Goal: Transaction & Acquisition: Purchase product/service

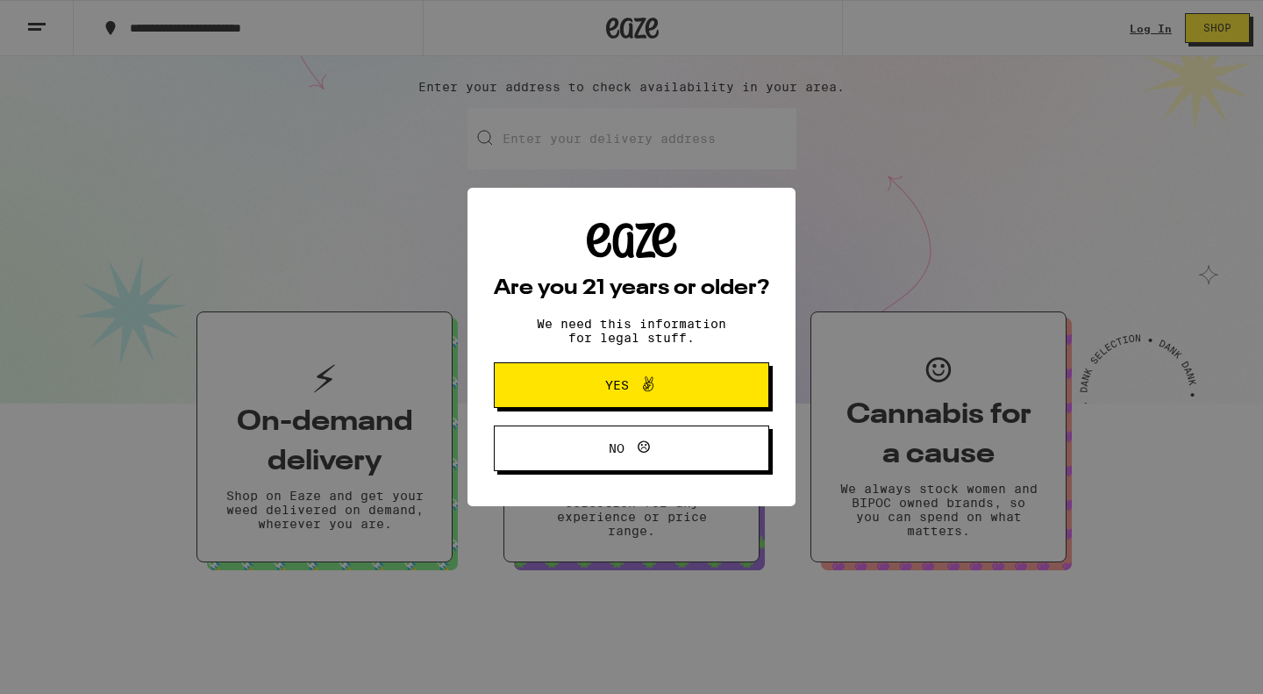
click at [618, 377] on span "Yes" at bounding box center [631, 385] width 133 height 23
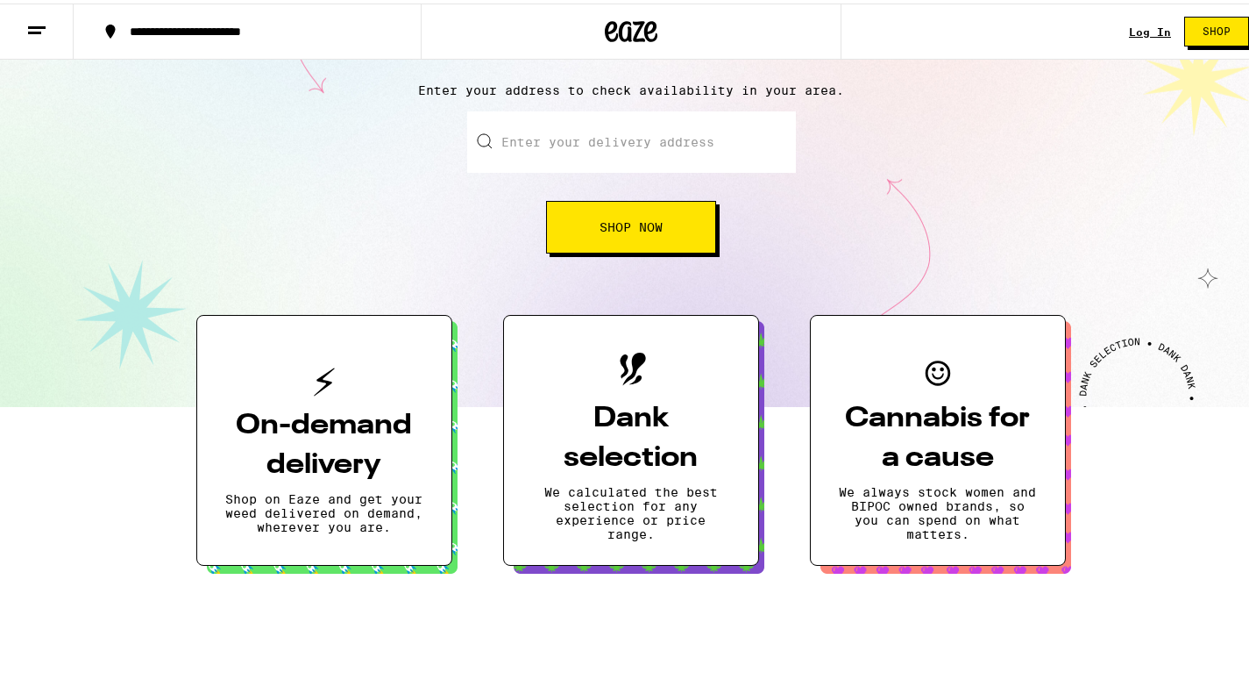
click at [585, 148] on input "Enter your delivery address" at bounding box center [631, 138] width 329 height 61
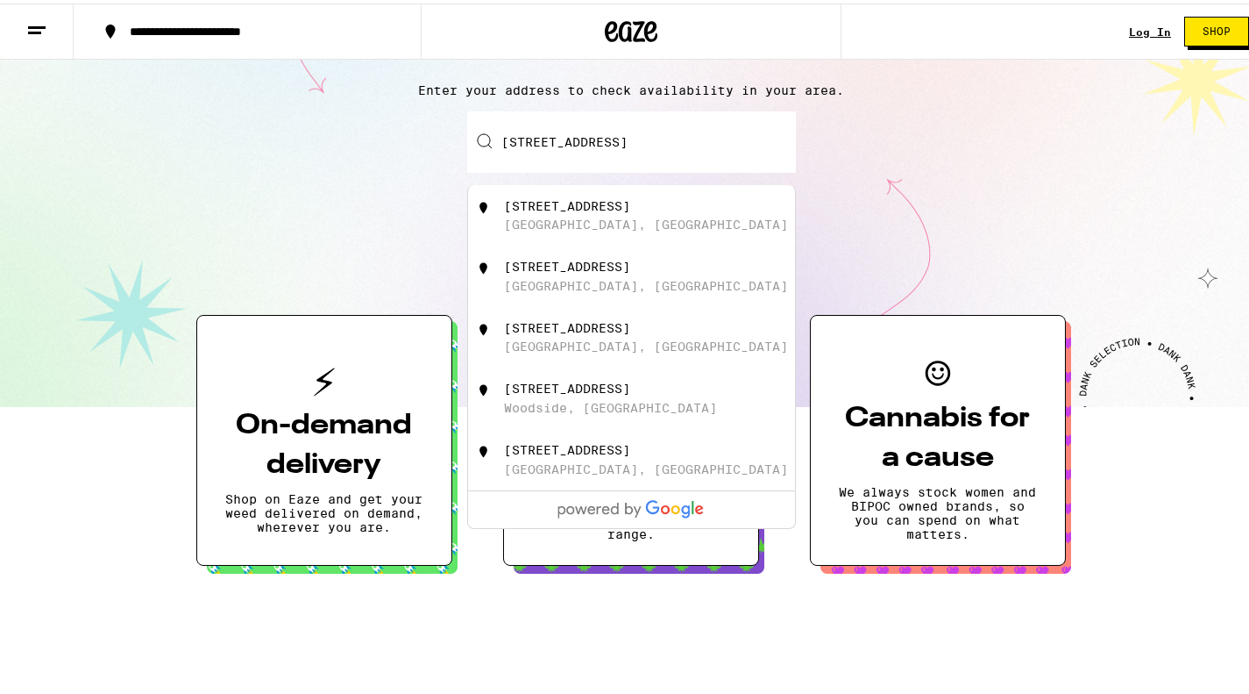
drag, startPoint x: 602, startPoint y: 200, endPoint x: 618, endPoint y: 227, distance: 31.4
click at [618, 227] on div "2042 Kings Lane San Mateo, CA" at bounding box center [660, 212] width 313 height 33
type input "2042 Kings Lane, San Mateo, CA"
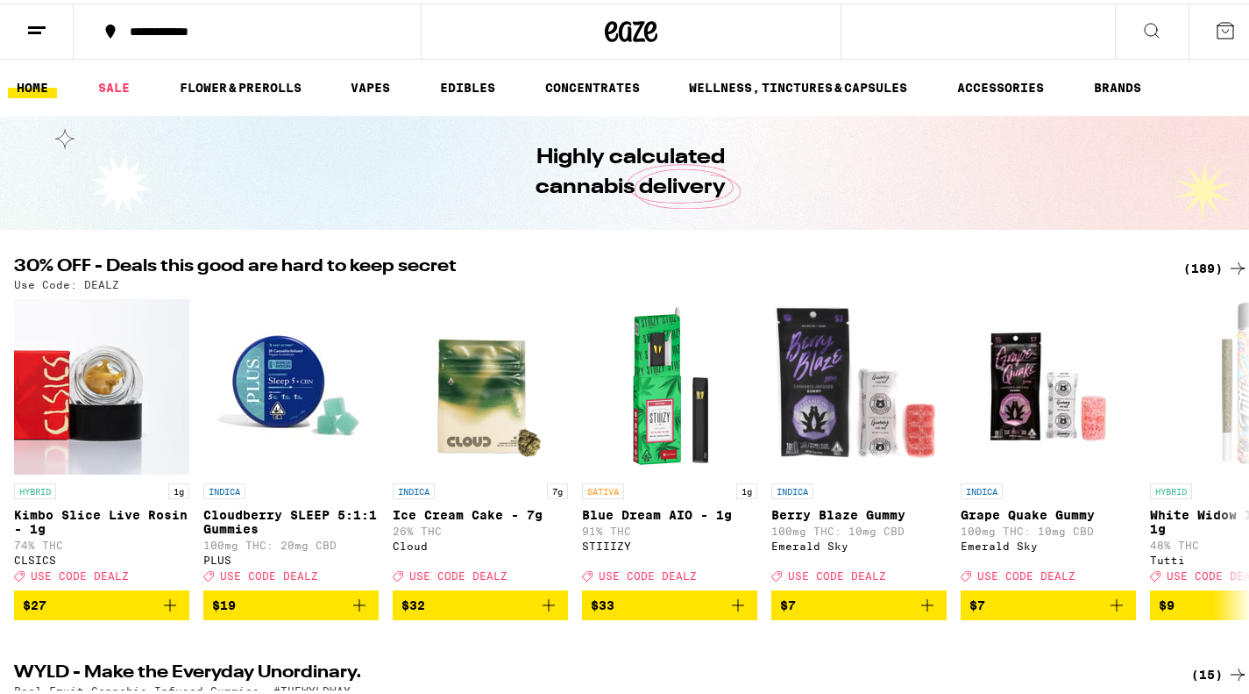
click at [1142, 27] on icon at bounding box center [1152, 27] width 21 height 21
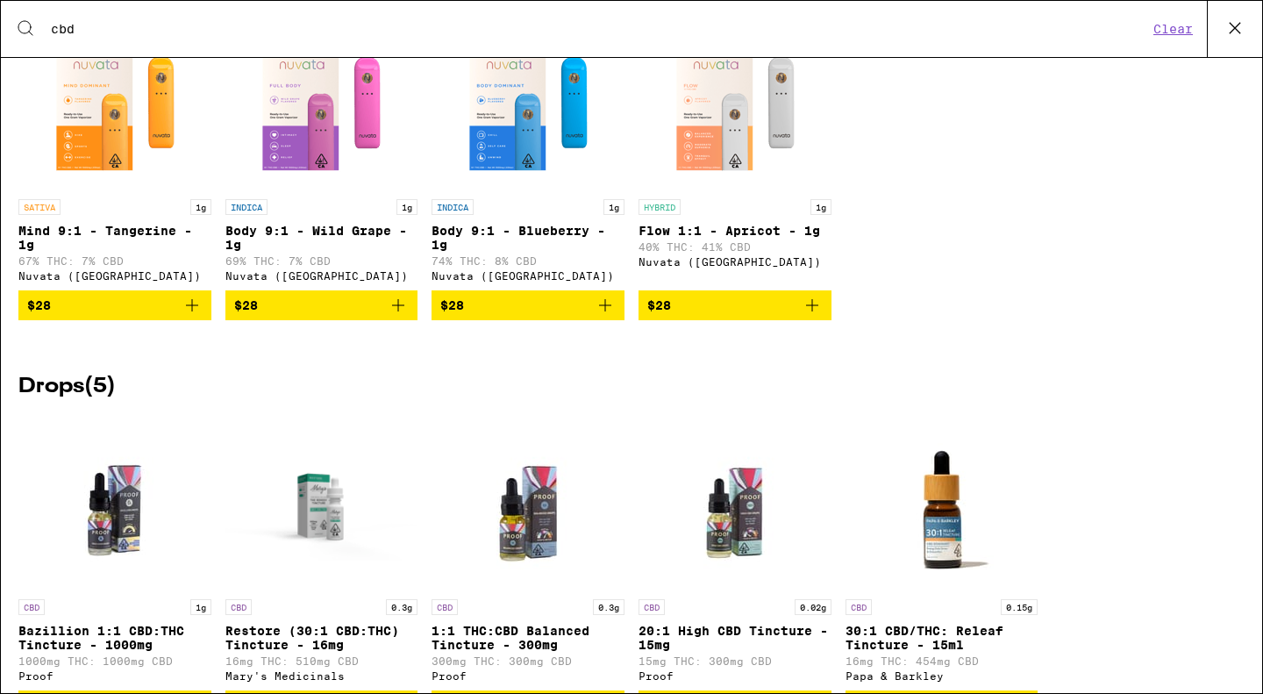
scroll to position [1929, 0]
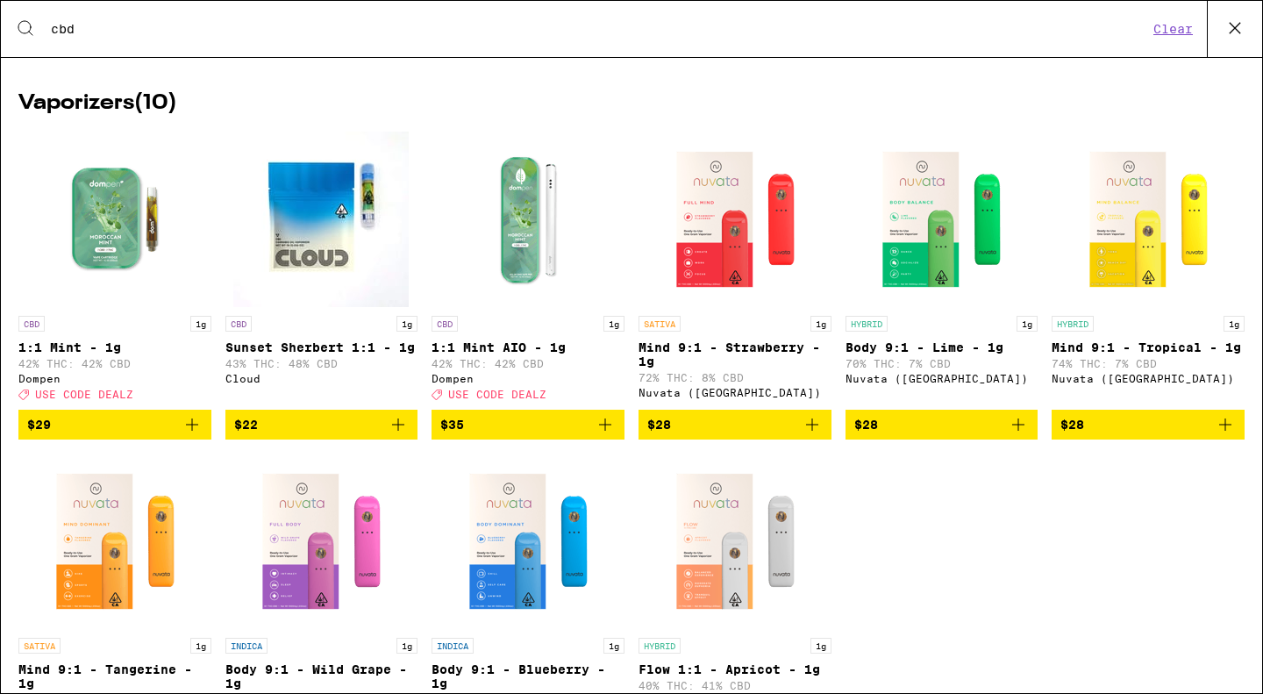
click at [111, 435] on span "$29" at bounding box center [114, 424] width 175 height 21
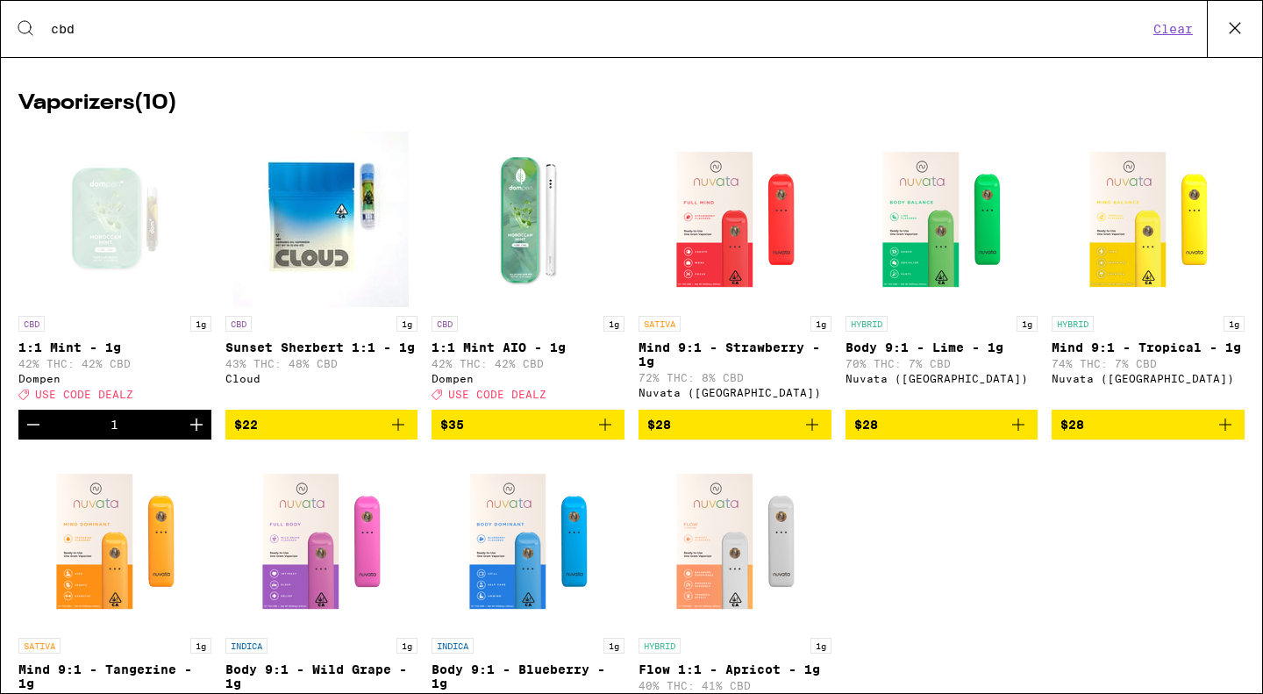
click at [281, 435] on span "$22" at bounding box center [321, 424] width 175 height 21
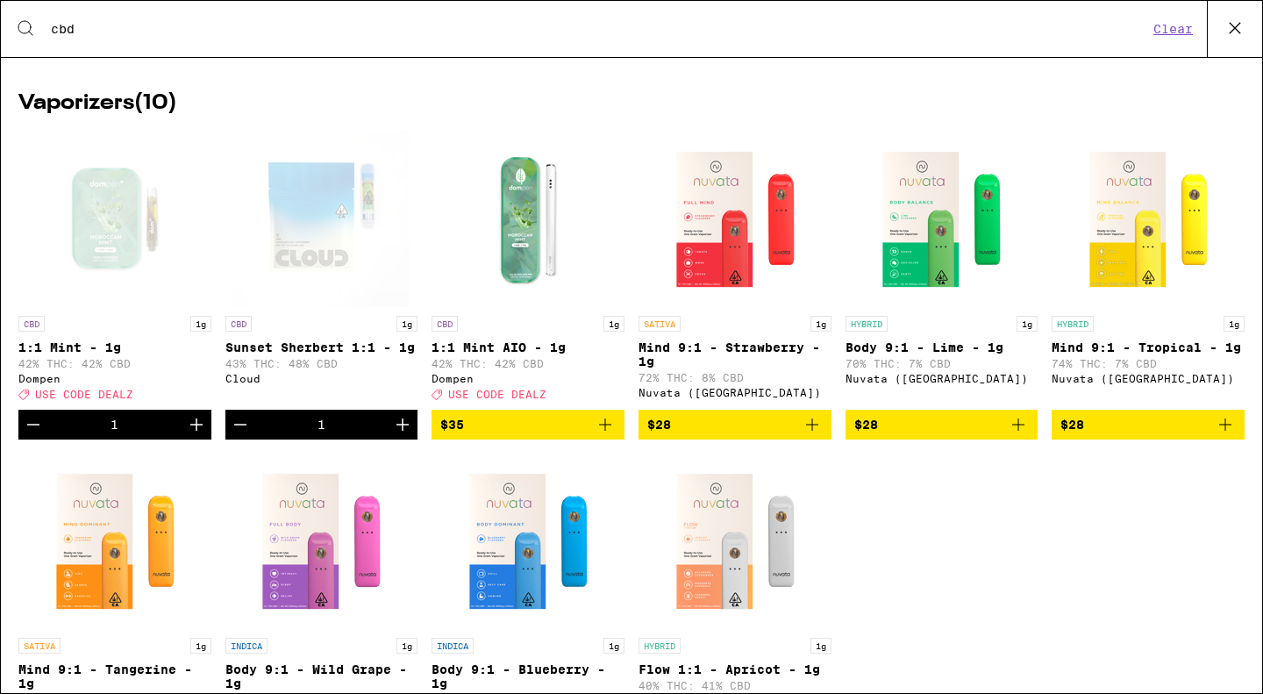
click at [194, 431] on icon "Increment" at bounding box center [196, 424] width 12 height 12
click at [396, 431] on icon "Increment" at bounding box center [402, 424] width 12 height 12
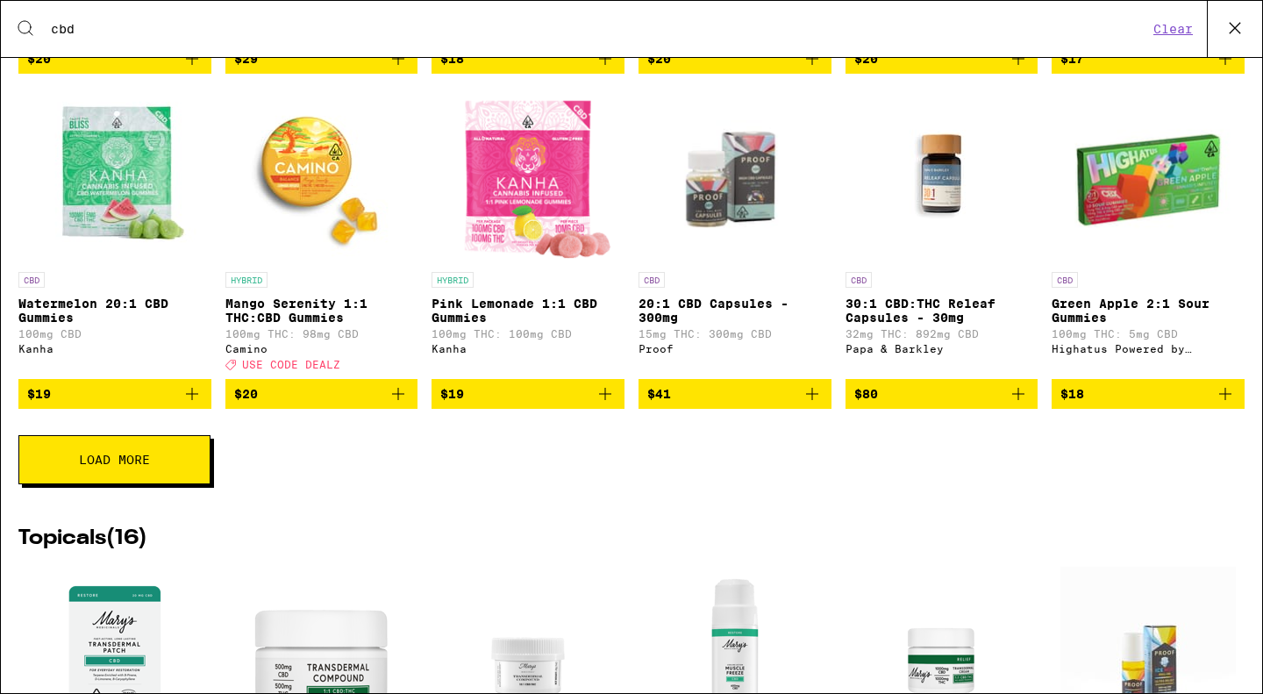
scroll to position [438, 0]
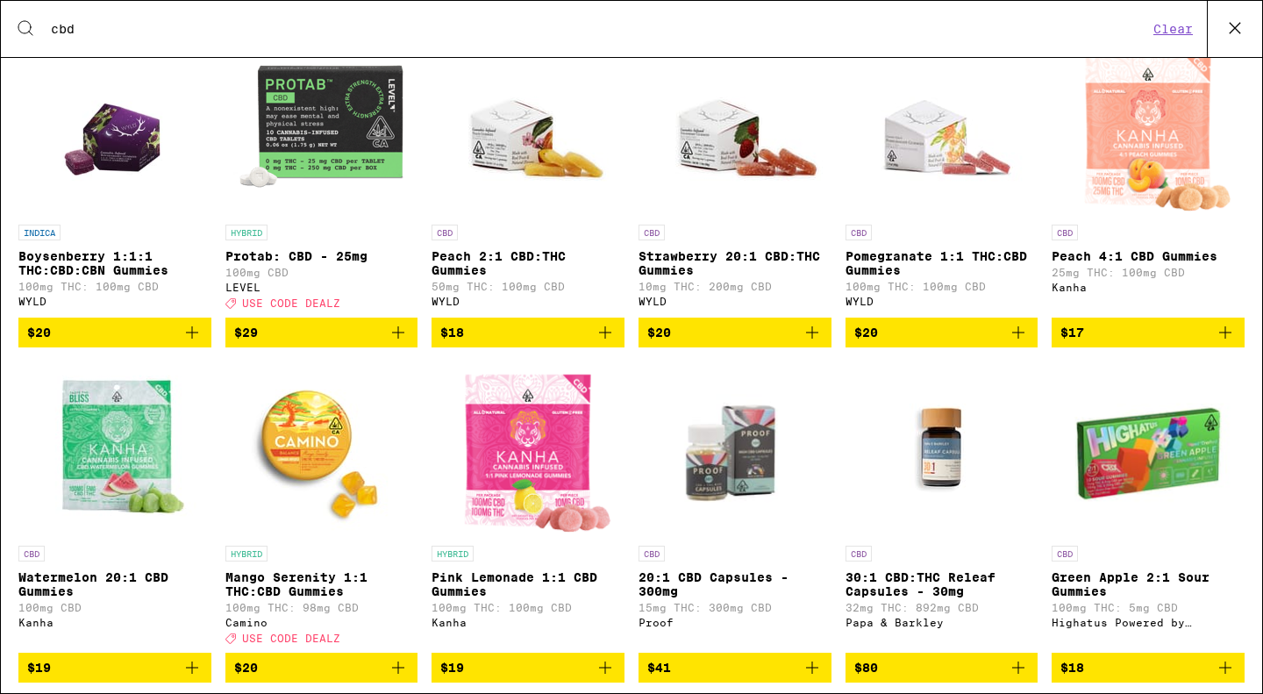
drag, startPoint x: 127, startPoint y: 24, endPoint x: -4, endPoint y: 2, distance: 132.5
click at [0, 0] on html "**********" at bounding box center [631, 0] width 1263 height 0
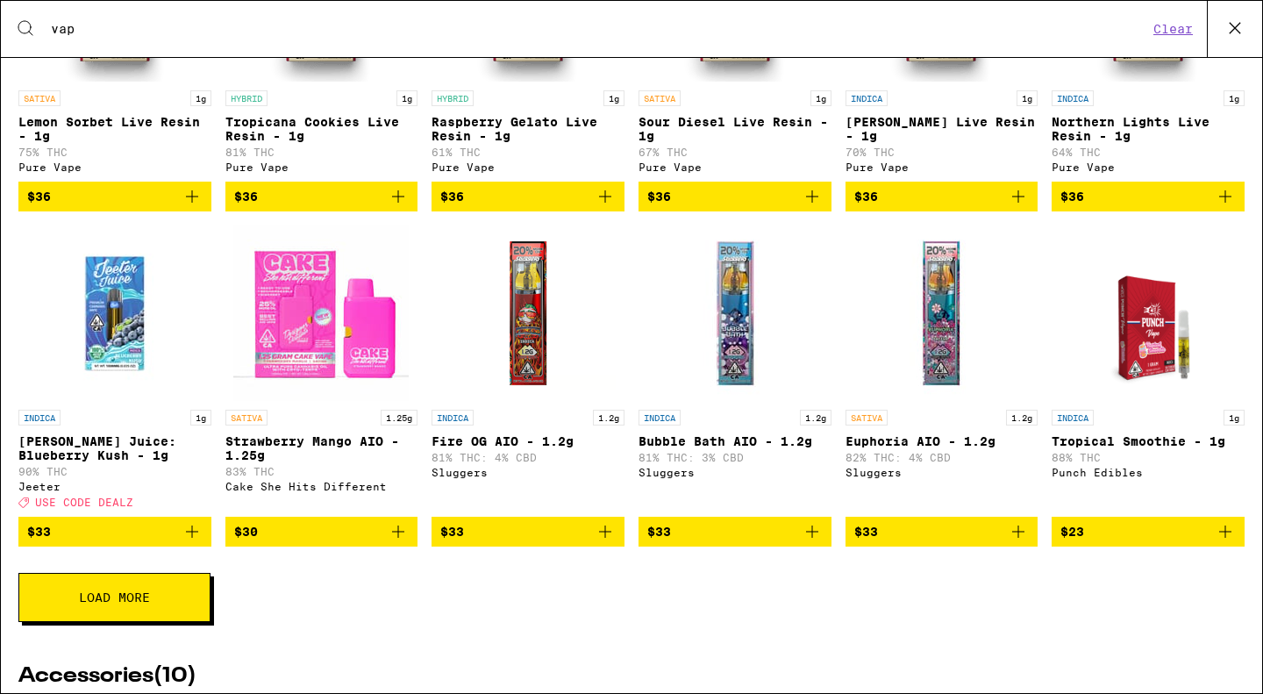
scroll to position [789, 0]
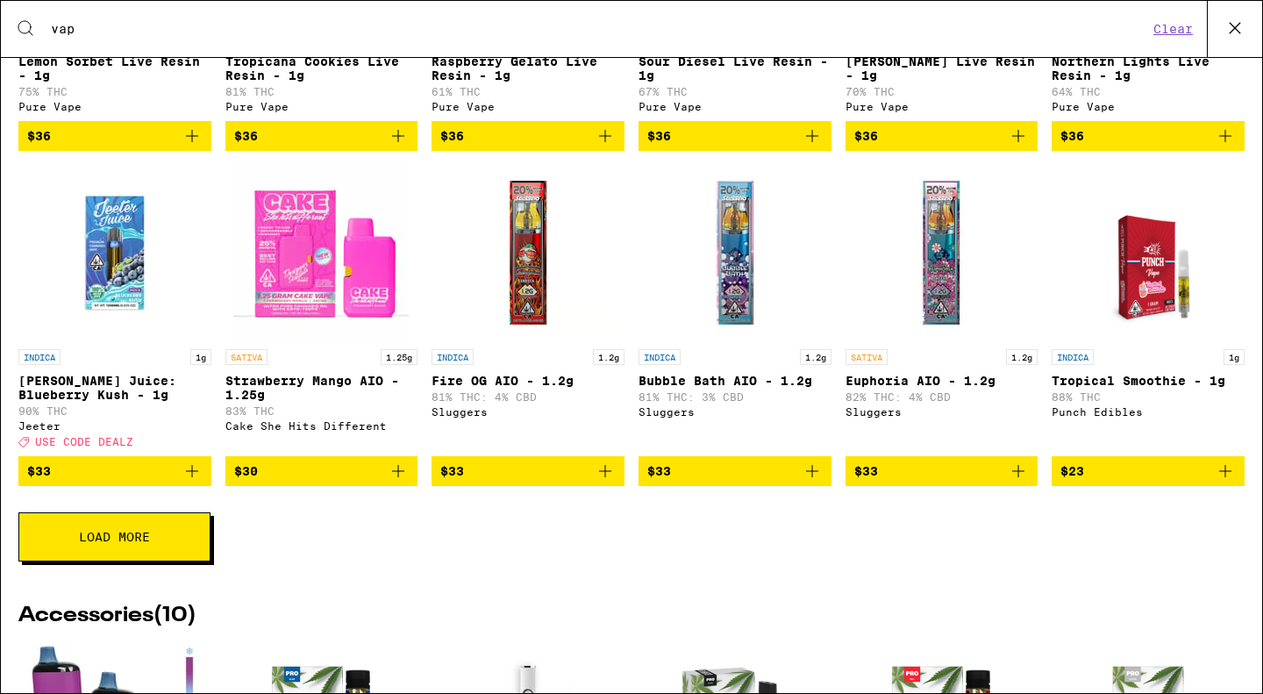
type input "vap"
click at [191, 561] on button "Load More" at bounding box center [114, 536] width 192 height 49
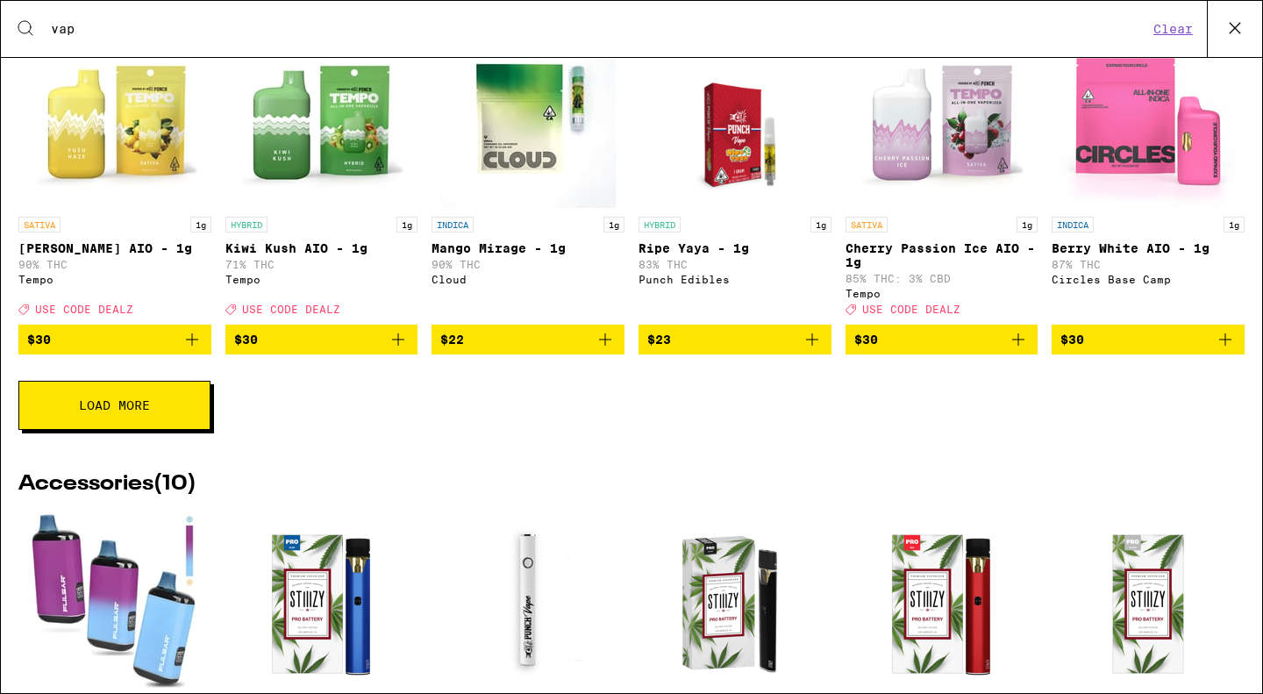
scroll to position [1578, 0]
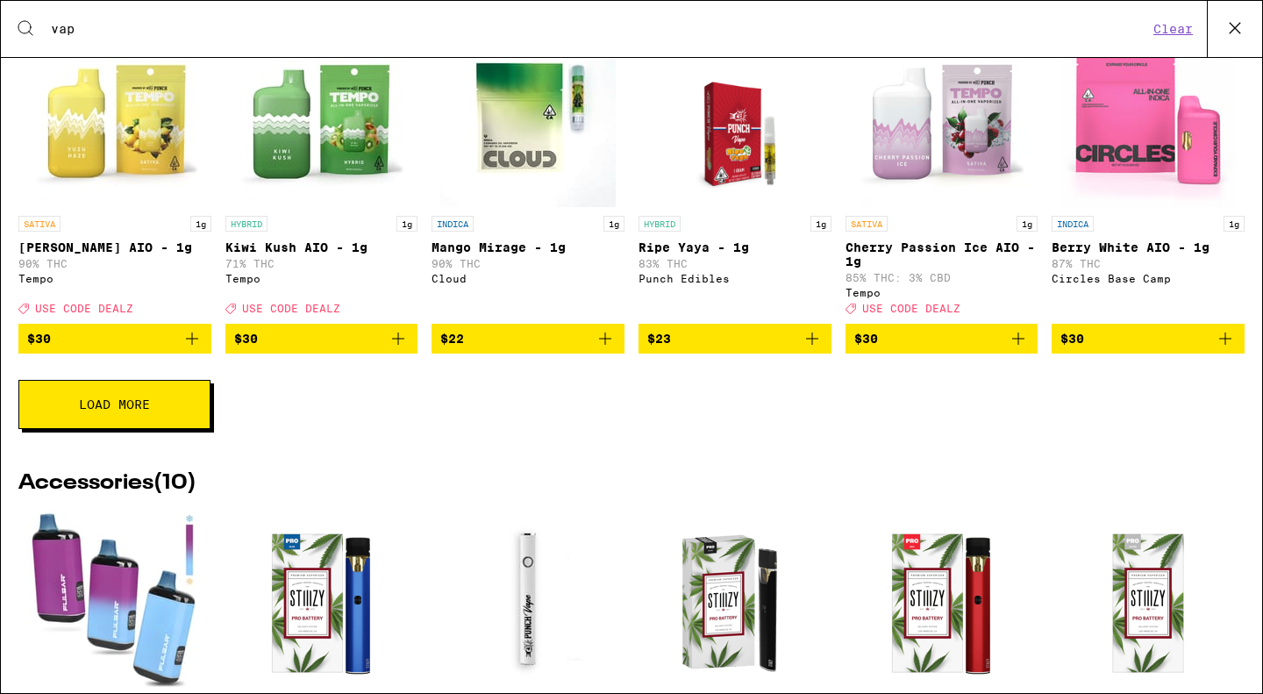
click at [125, 429] on button "Load More" at bounding box center [114, 404] width 192 height 49
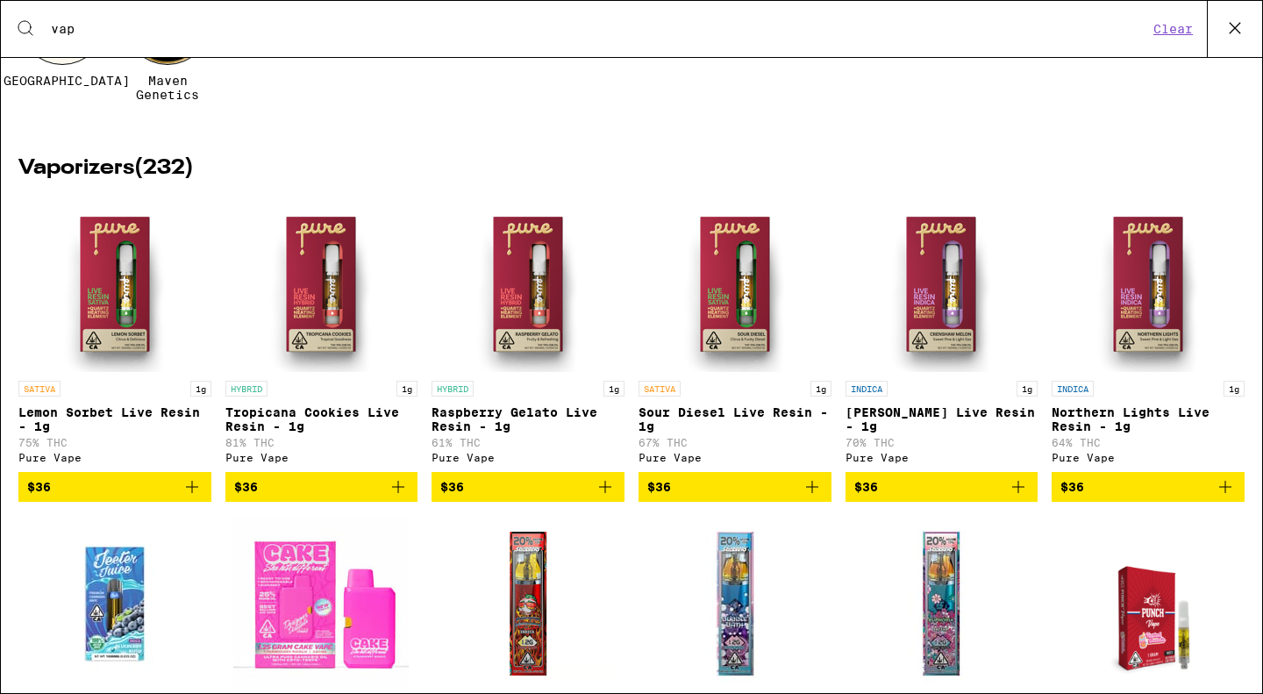
scroll to position [0, 0]
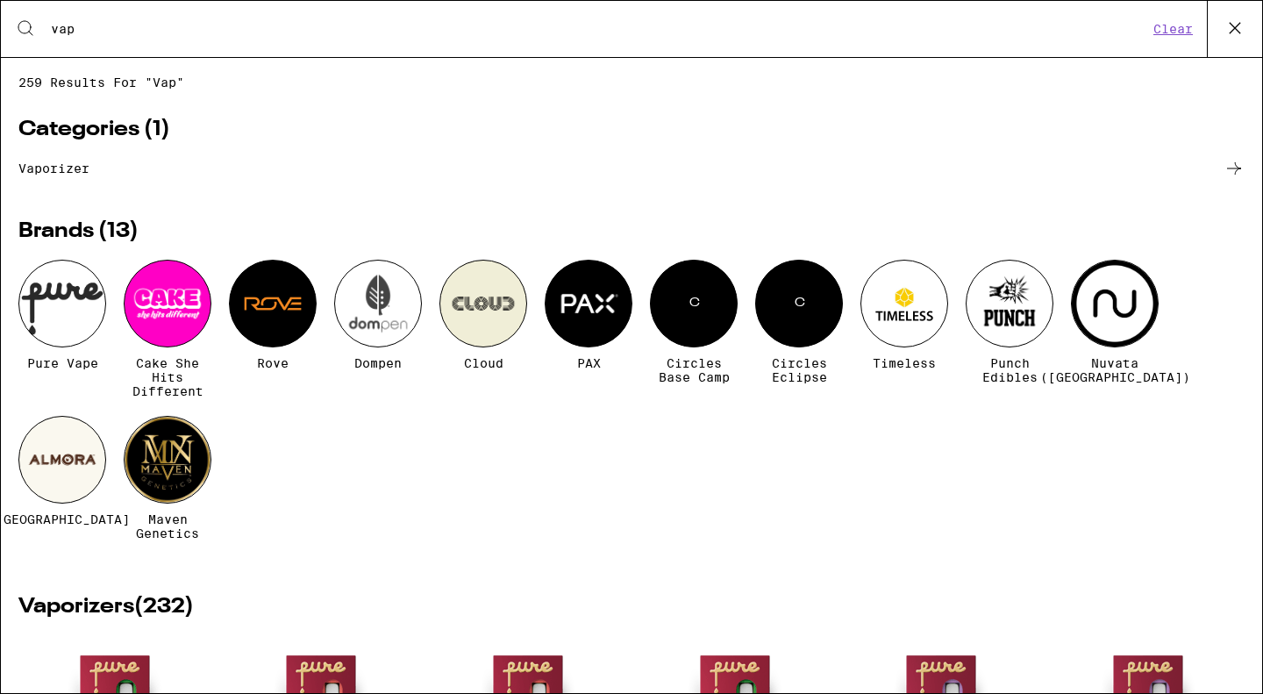
click at [1233, 19] on icon at bounding box center [1234, 28] width 26 height 26
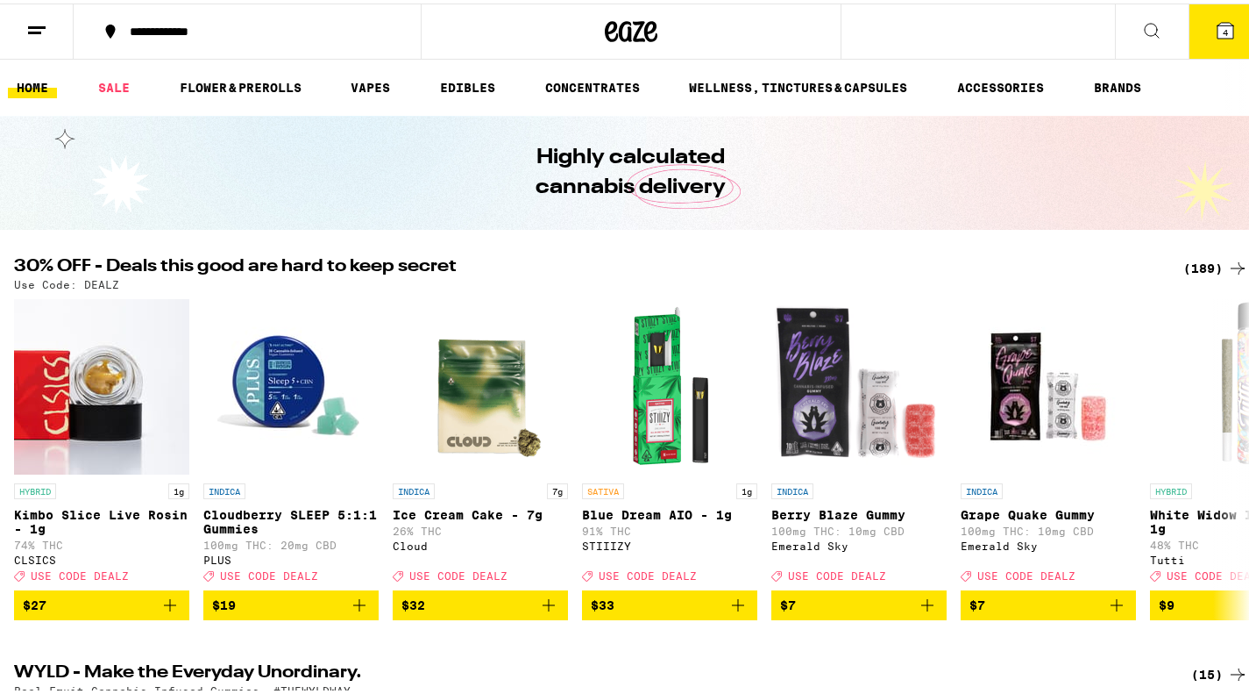
click at [1218, 33] on icon at bounding box center [1226, 27] width 16 height 16
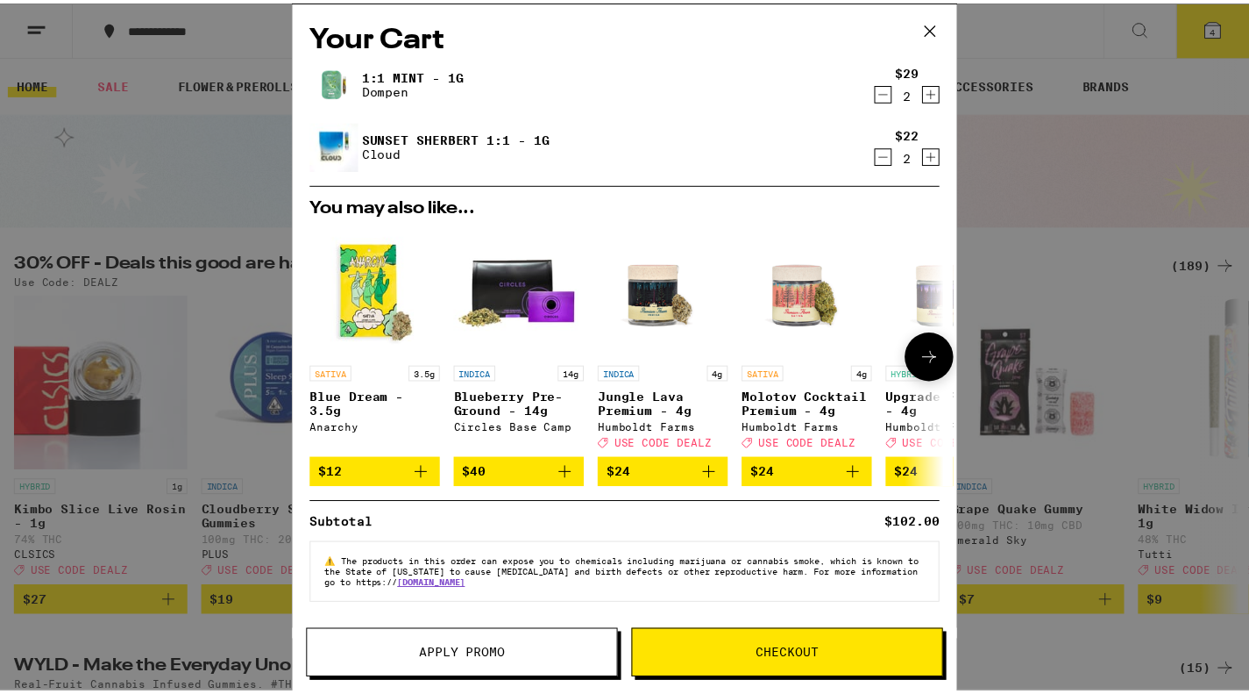
scroll to position [7, 0]
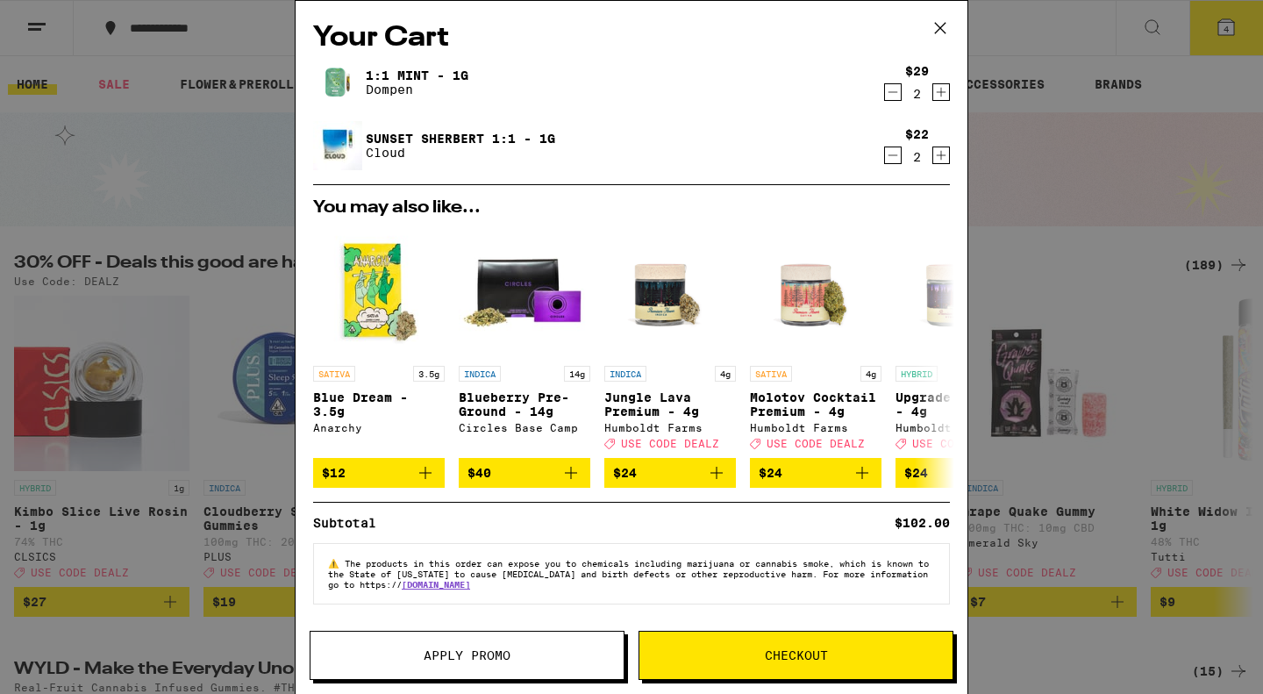
click at [234, 25] on div "Your Cart 1:1 Mint - 1g Dompen $29 2 Sunset Sherbert 1:1 - 1g Cloud $22 2 You m…" at bounding box center [631, 347] width 1263 height 694
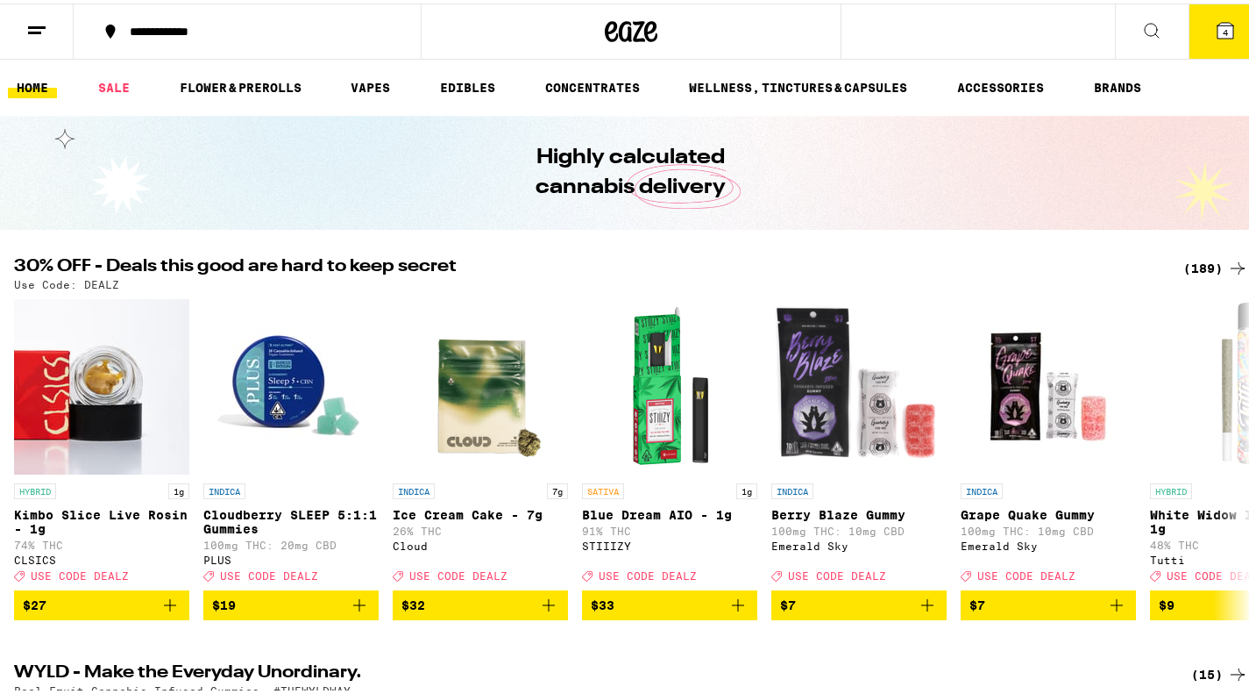
click at [1142, 32] on icon at bounding box center [1152, 27] width 21 height 21
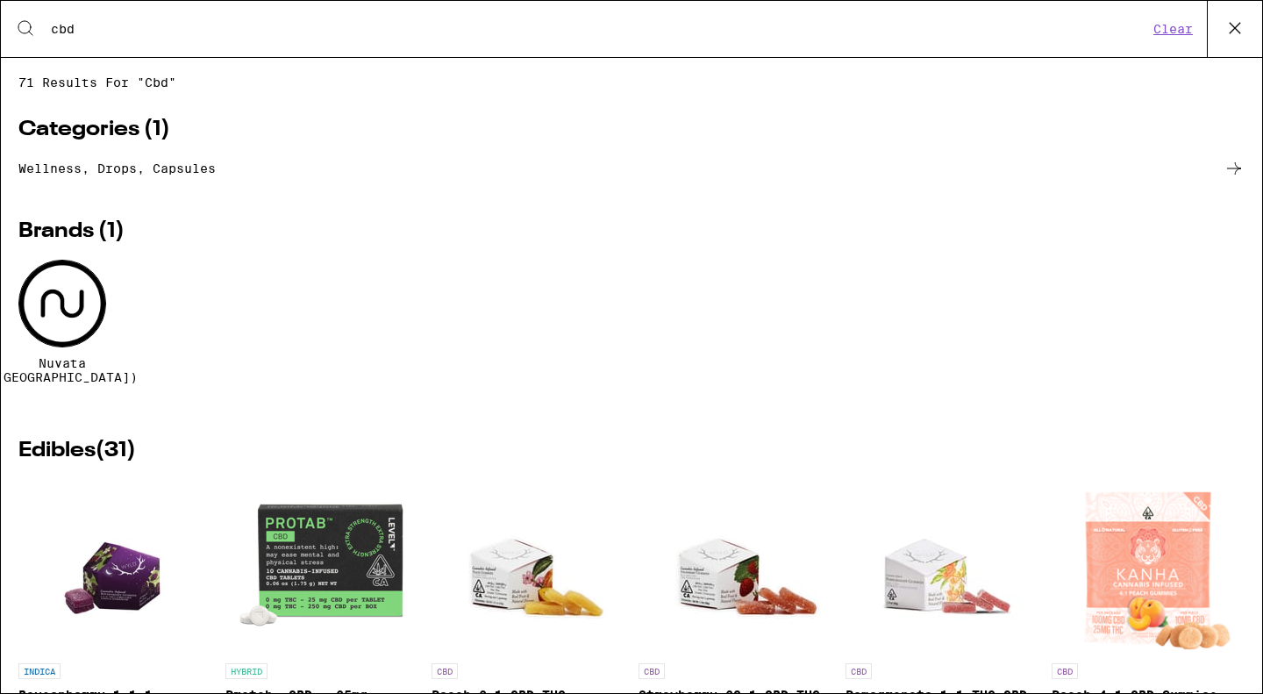
type input "cbd"
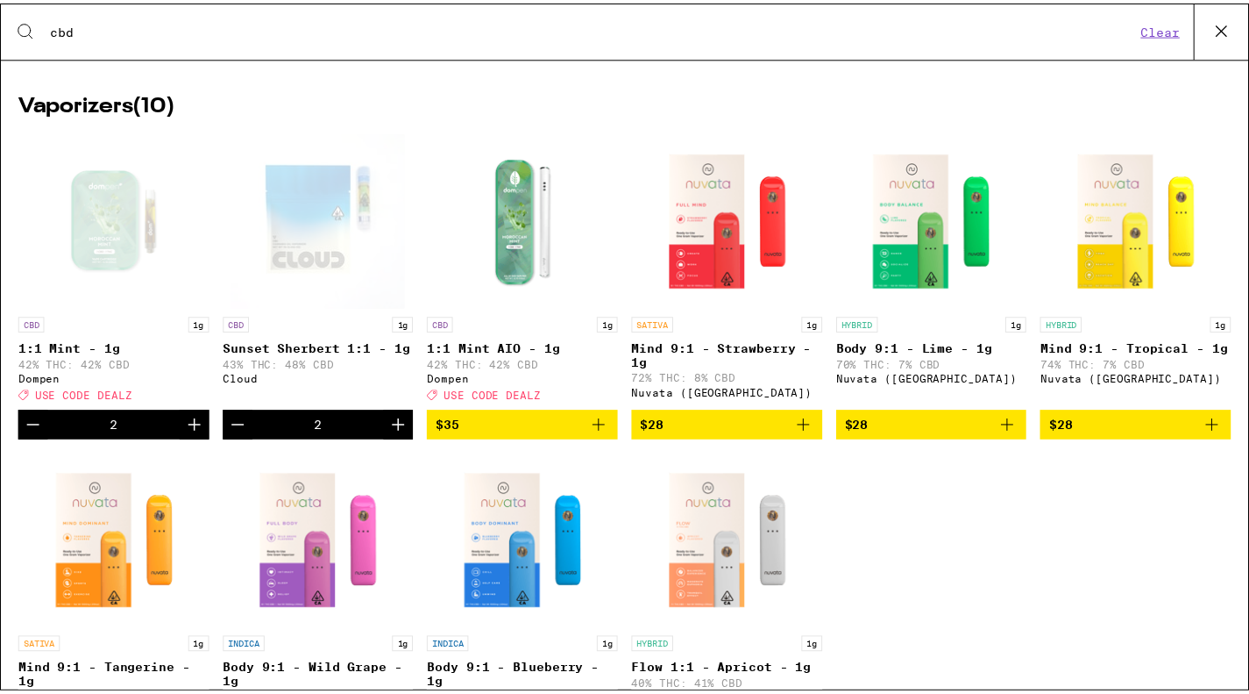
scroll to position [1929, 0]
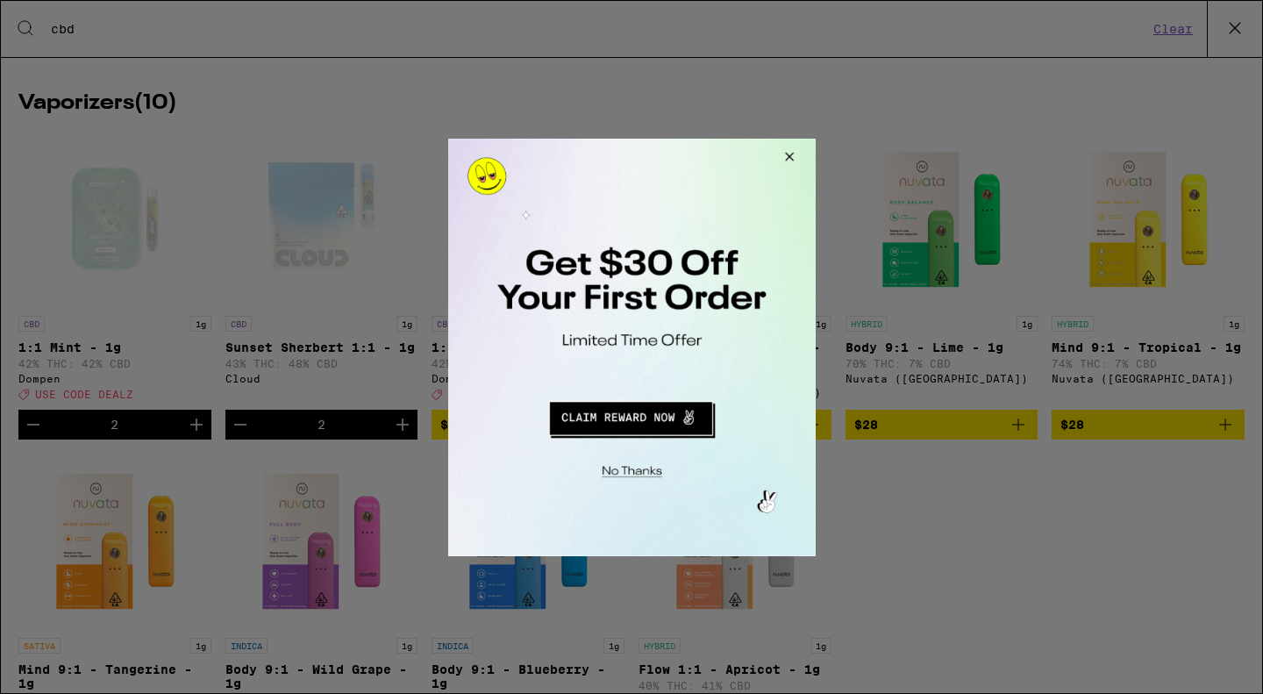
click at [788, 153] on button "Close Modal" at bounding box center [785, 159] width 47 height 42
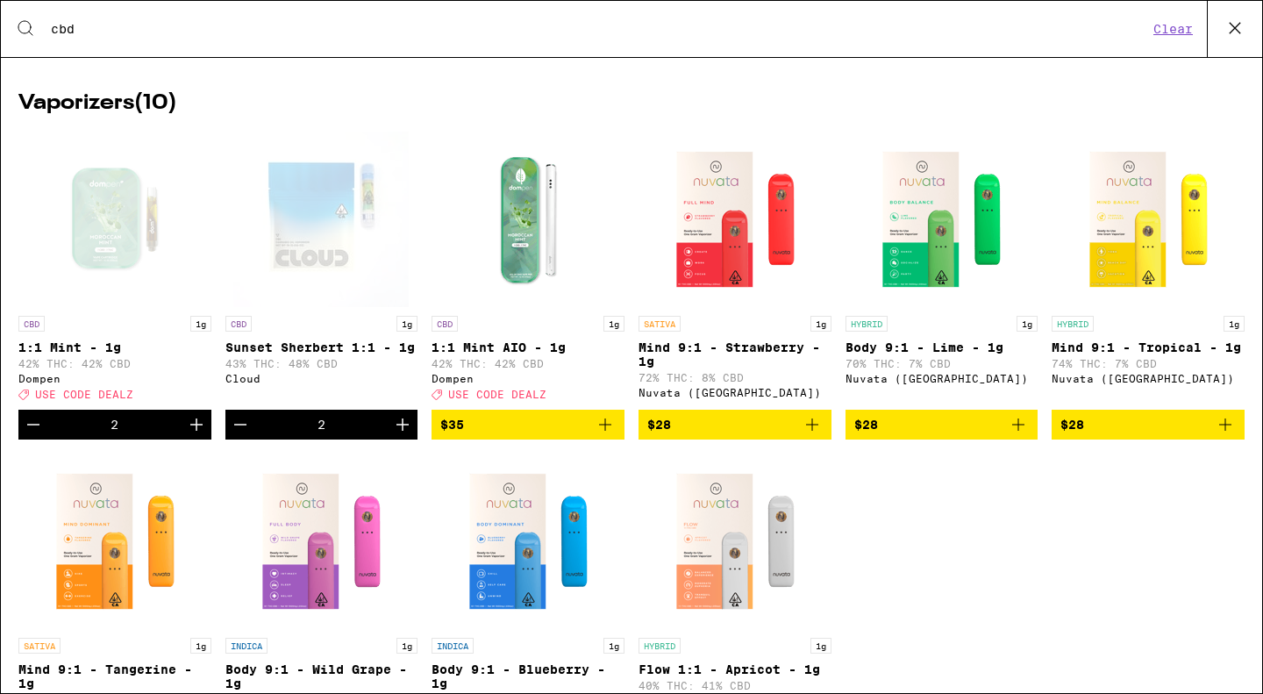
click at [1233, 25] on icon at bounding box center [1234, 28] width 26 height 26
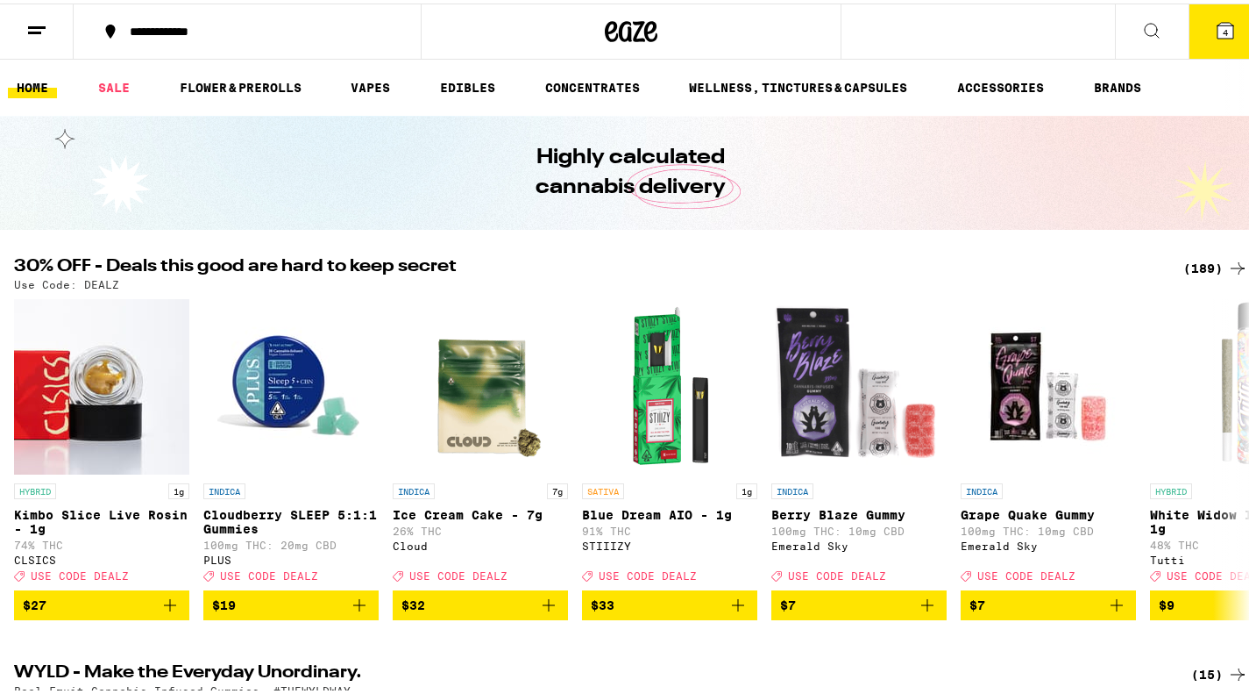
click at [379, 84] on link "VAPES" at bounding box center [370, 84] width 57 height 21
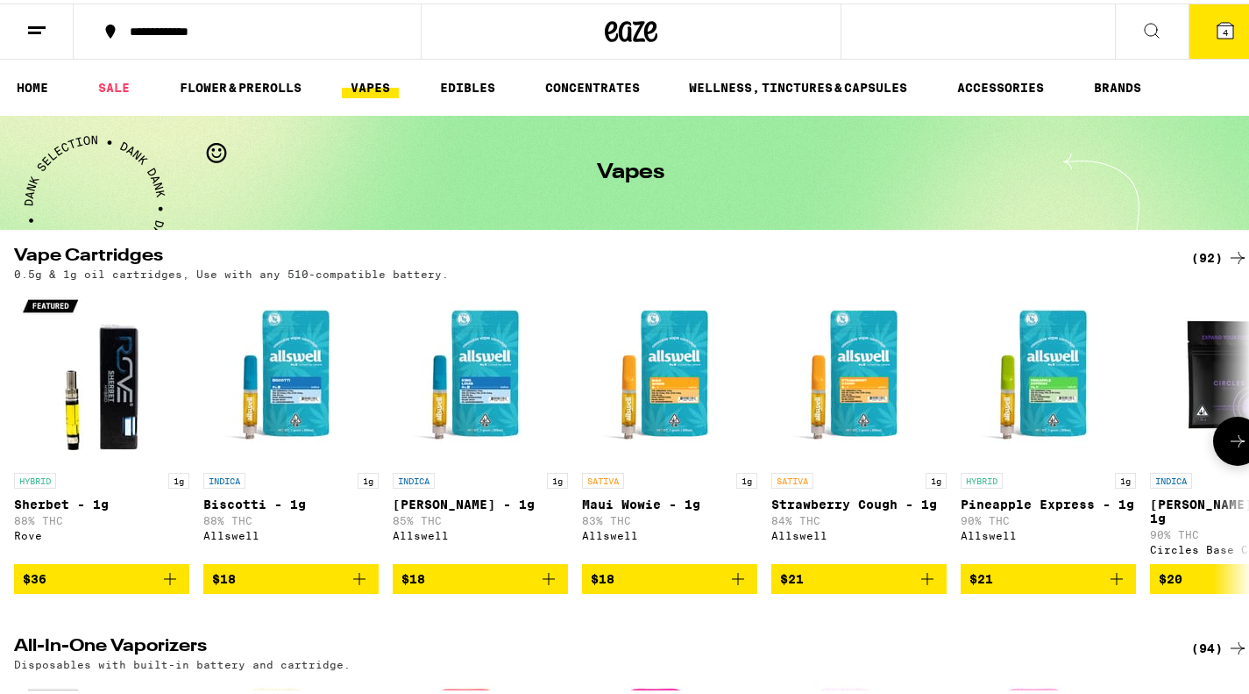
click at [551, 566] on icon "Add to bag" at bounding box center [548, 575] width 21 height 21
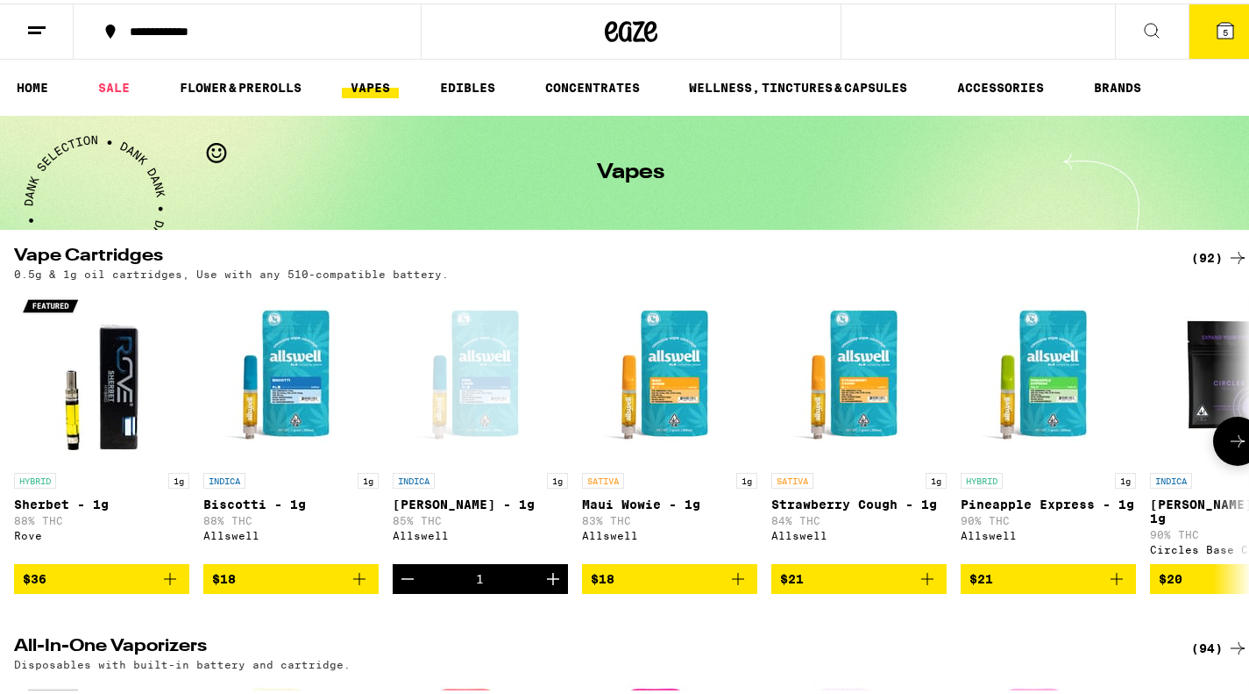
click at [1121, 565] on icon "Add to bag" at bounding box center [1117, 575] width 21 height 21
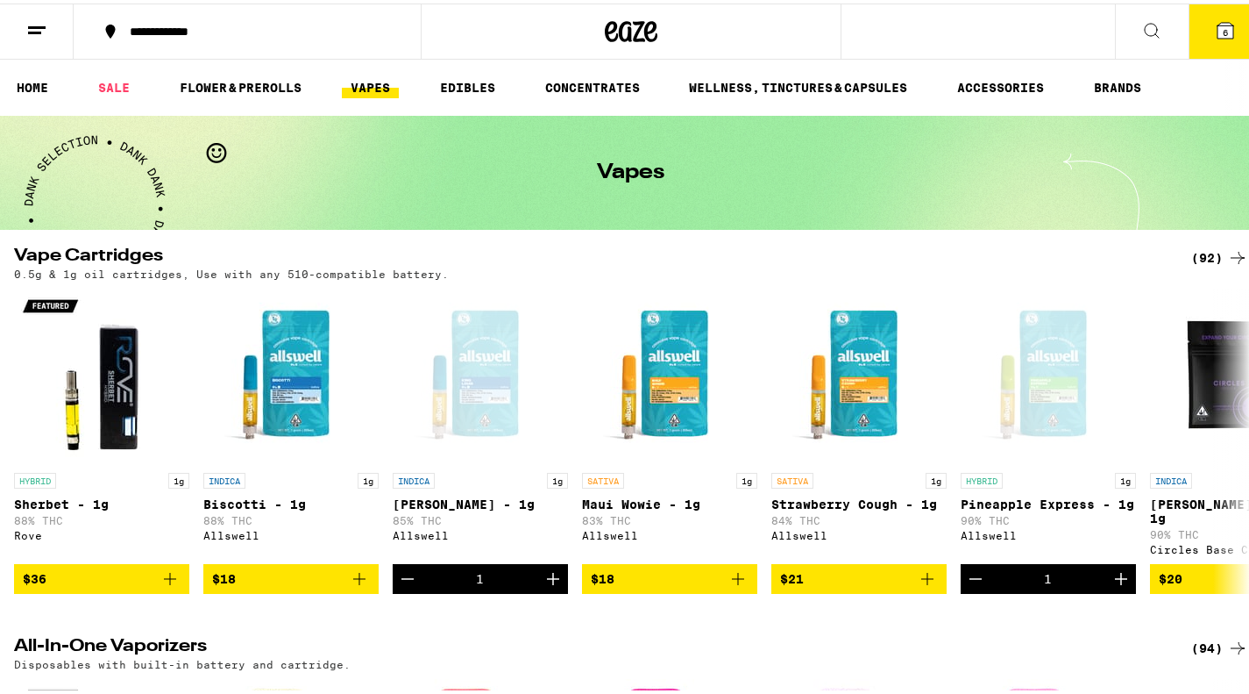
click at [1219, 32] on icon at bounding box center [1226, 27] width 16 height 16
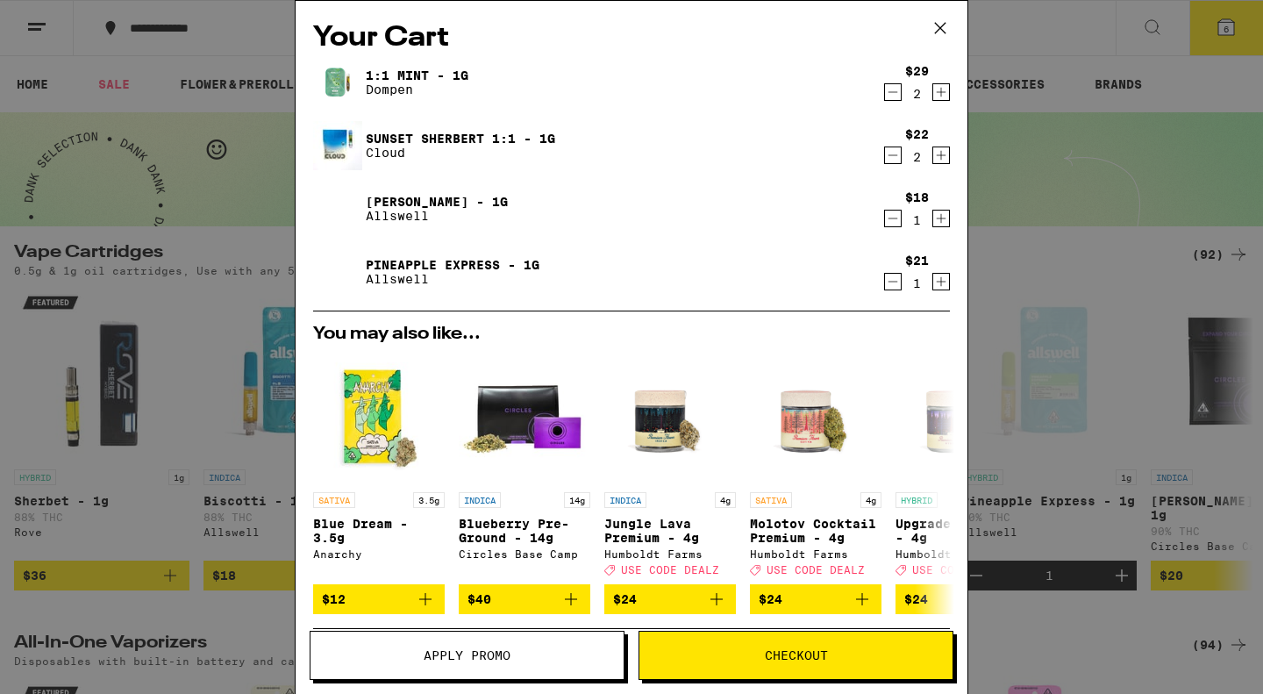
click at [513, 654] on span "Apply Promo" at bounding box center [466, 655] width 313 height 12
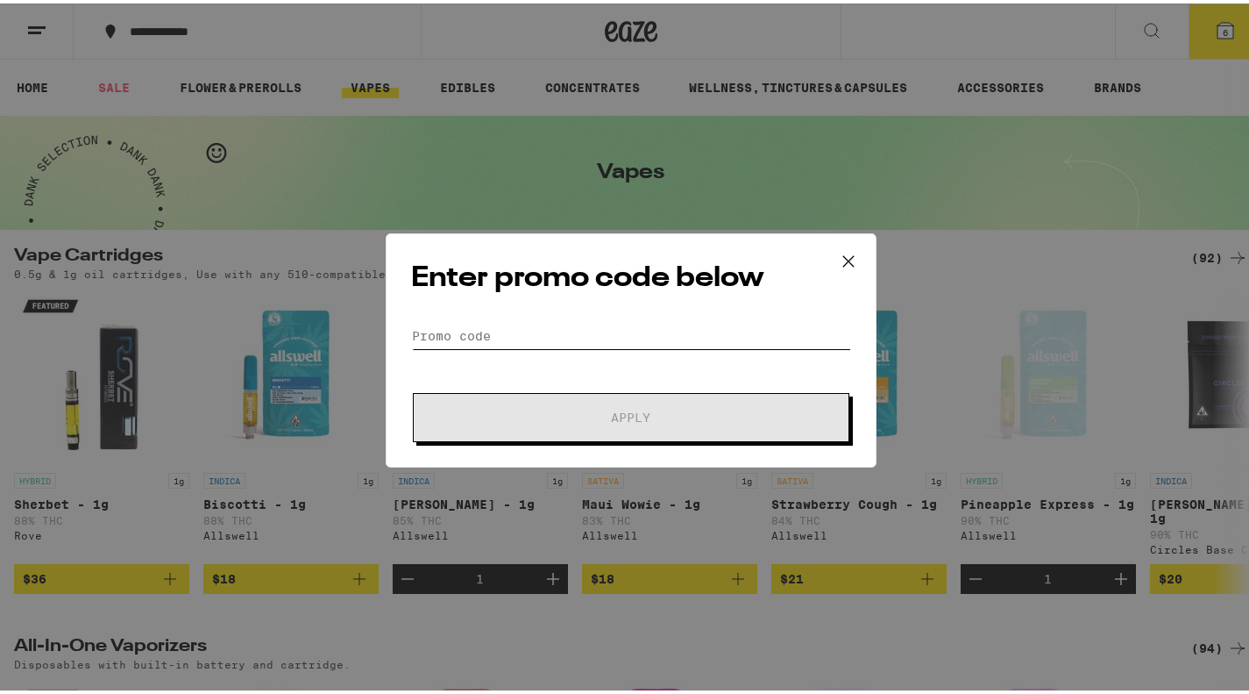
click at [474, 340] on input "Promo Code" at bounding box center [631, 332] width 440 height 26
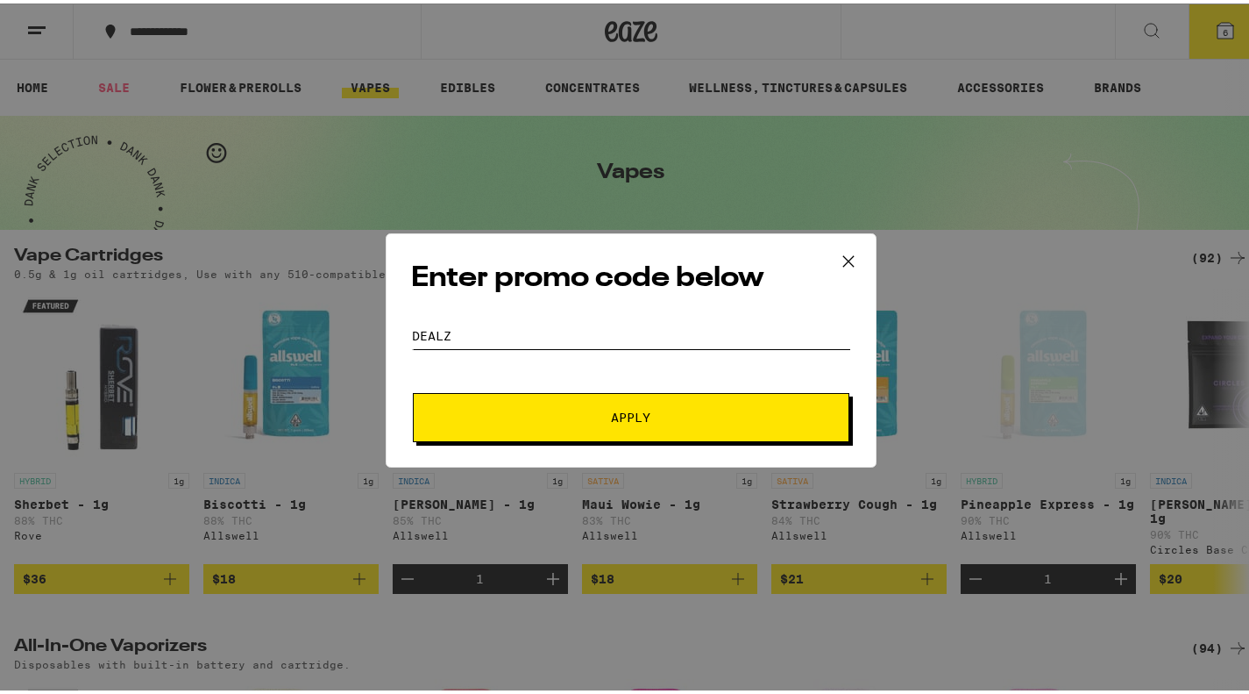
type input "DEALZ"
click at [550, 394] on button "Apply" at bounding box center [631, 413] width 437 height 49
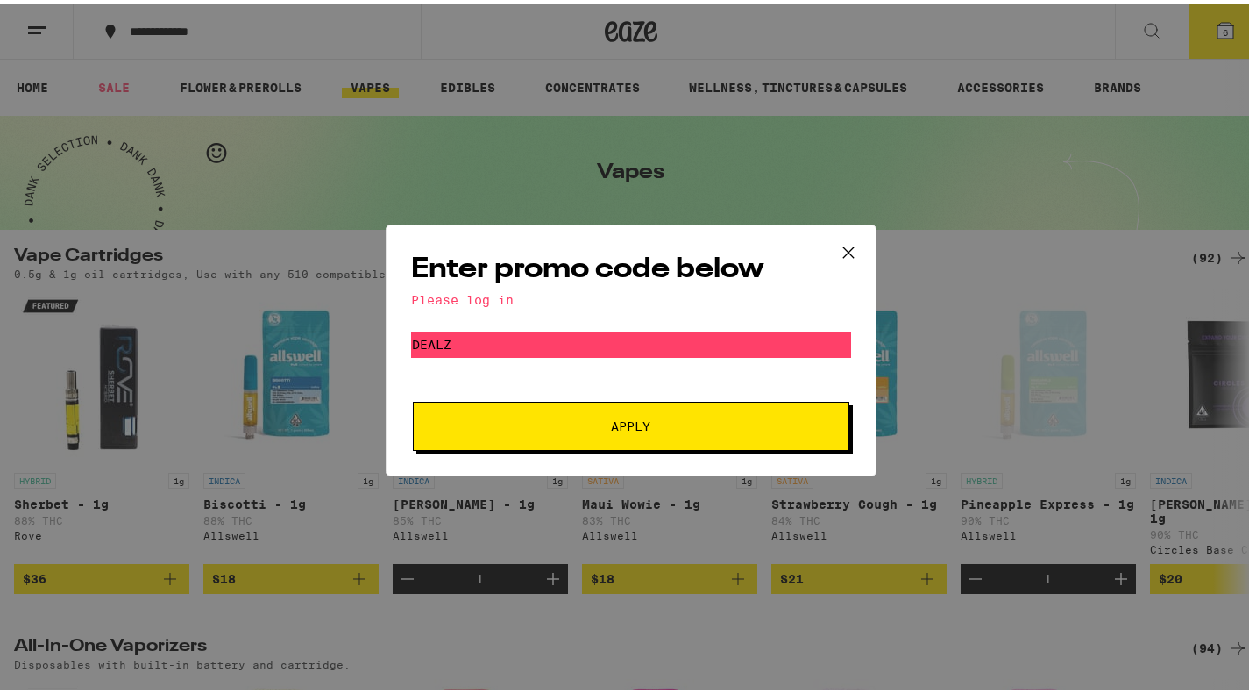
click at [620, 416] on span "Apply" at bounding box center [631, 422] width 39 height 12
click at [1051, 28] on div "Enter promo code below Please log in Promo Code DEALZ Apply" at bounding box center [631, 347] width 1263 height 694
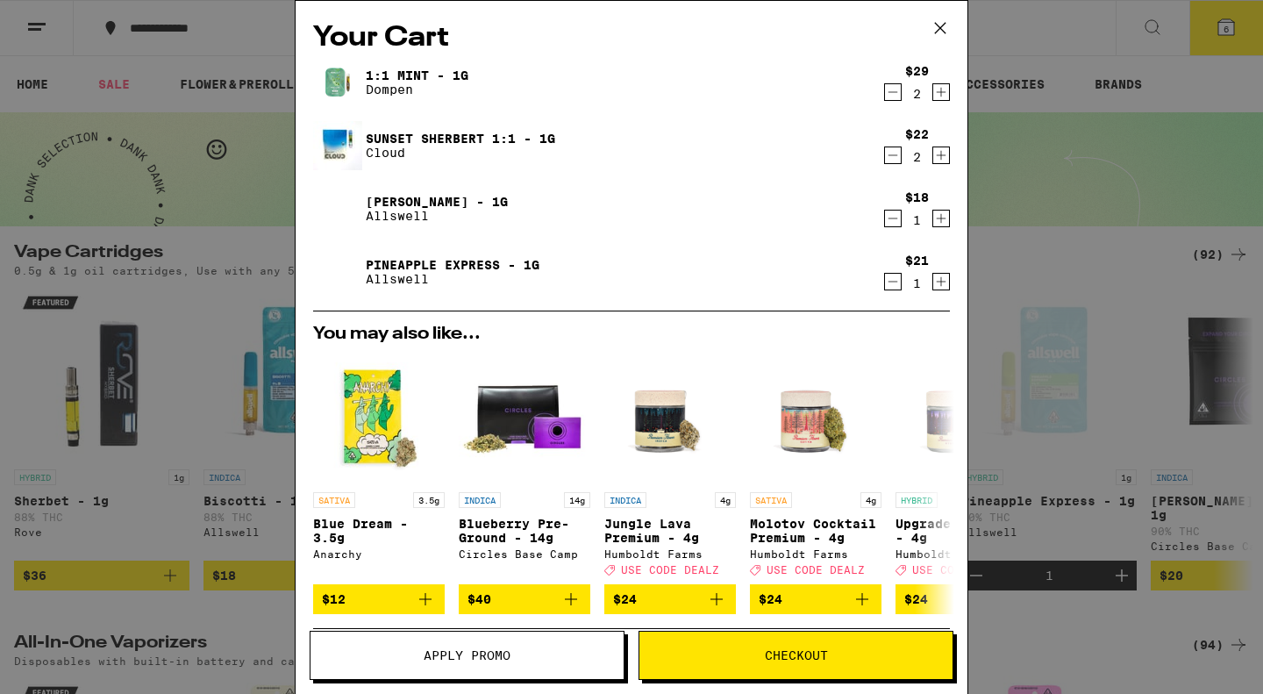
click at [937, 28] on icon at bounding box center [940, 28] width 26 height 26
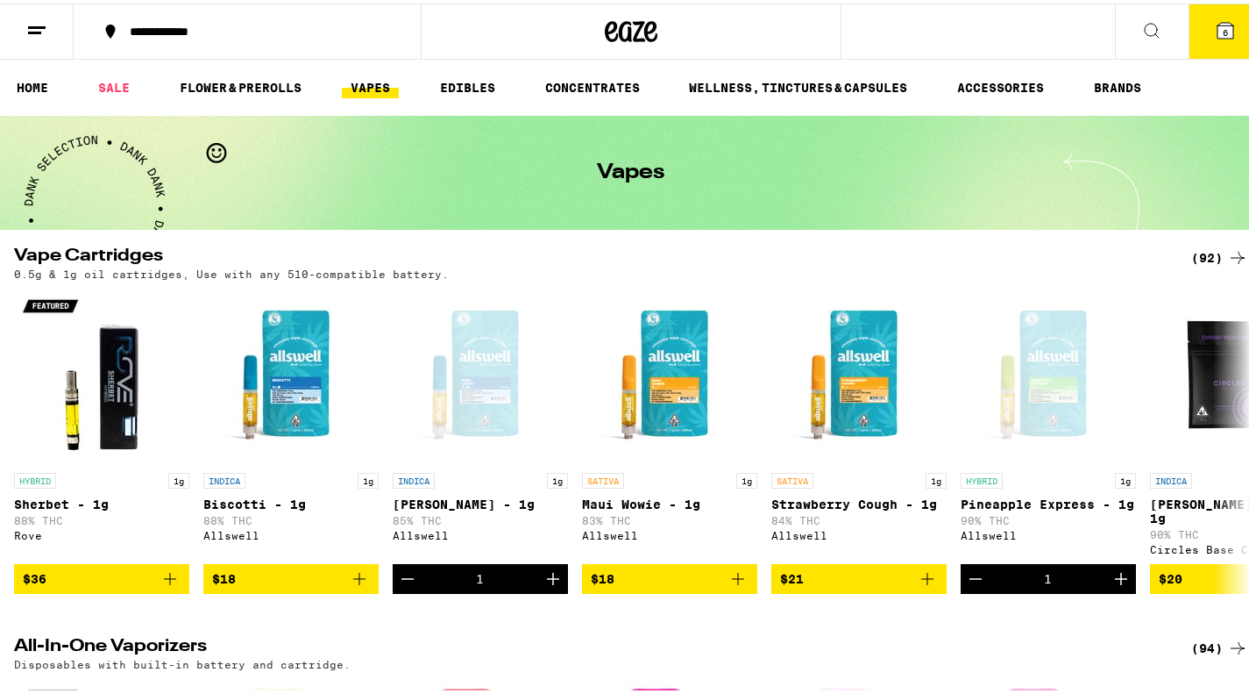
click at [45, 25] on icon at bounding box center [36, 27] width 21 height 21
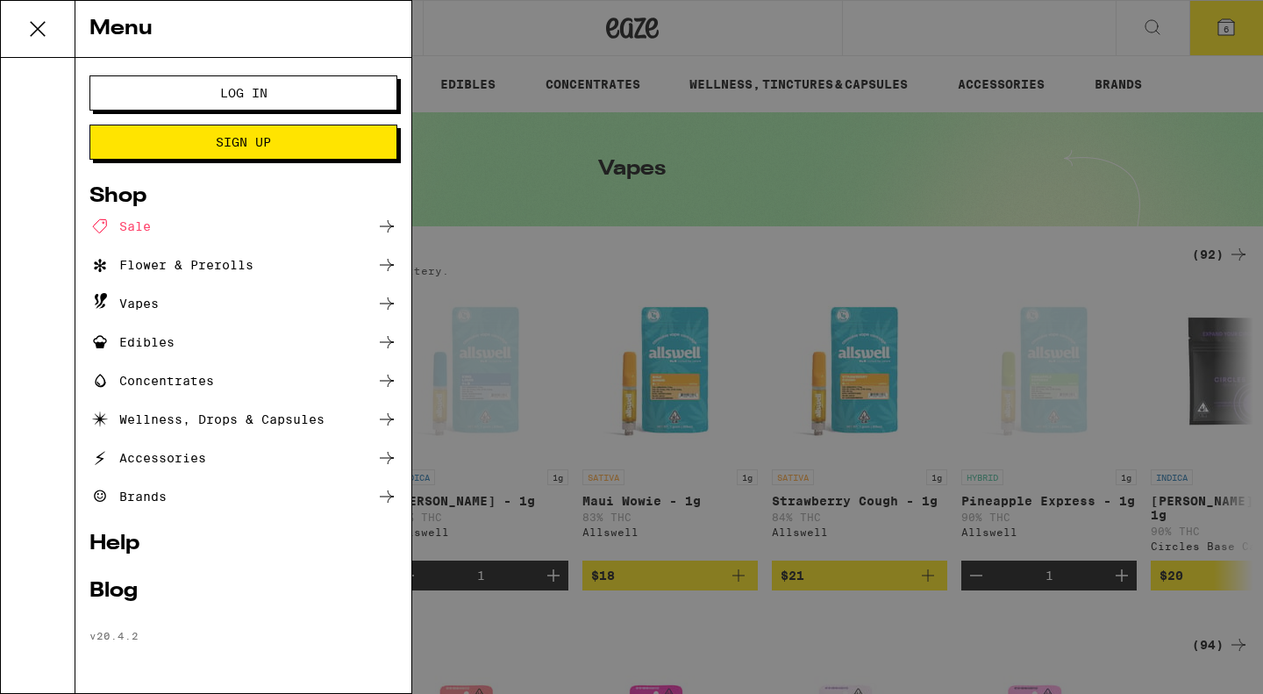
click at [245, 94] on span "Log In" at bounding box center [243, 93] width 47 height 12
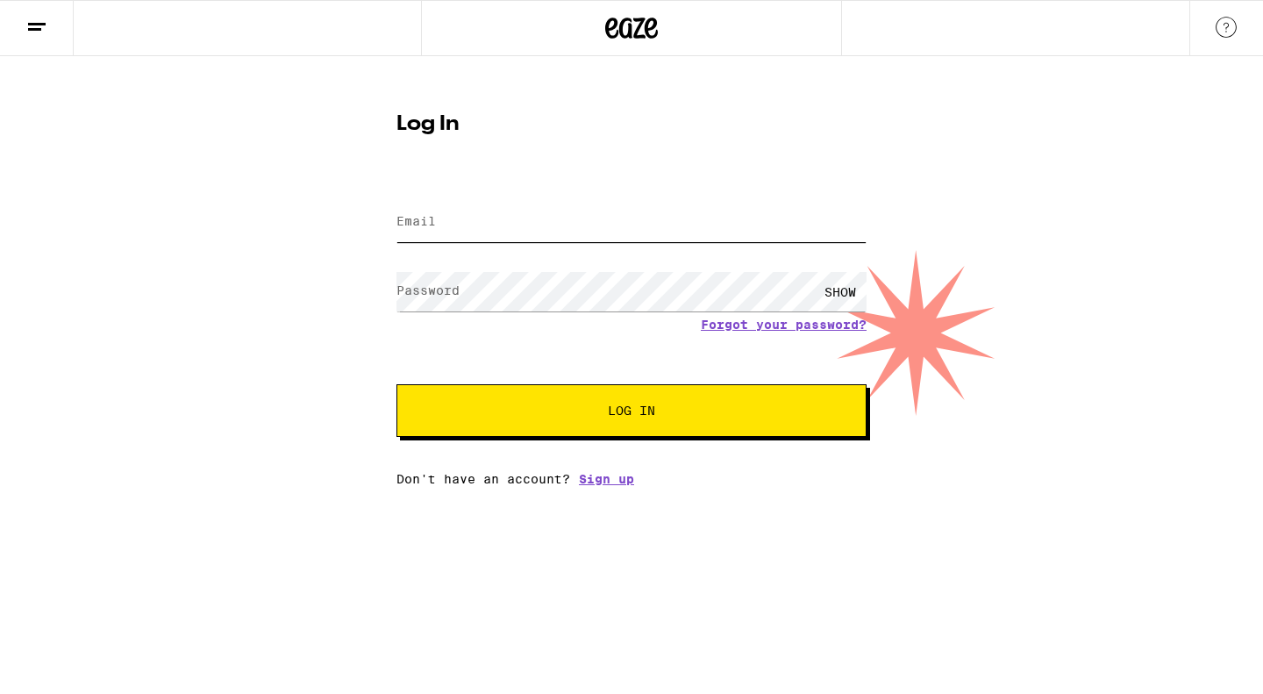
click at [441, 220] on input "Email" at bounding box center [631, 222] width 470 height 39
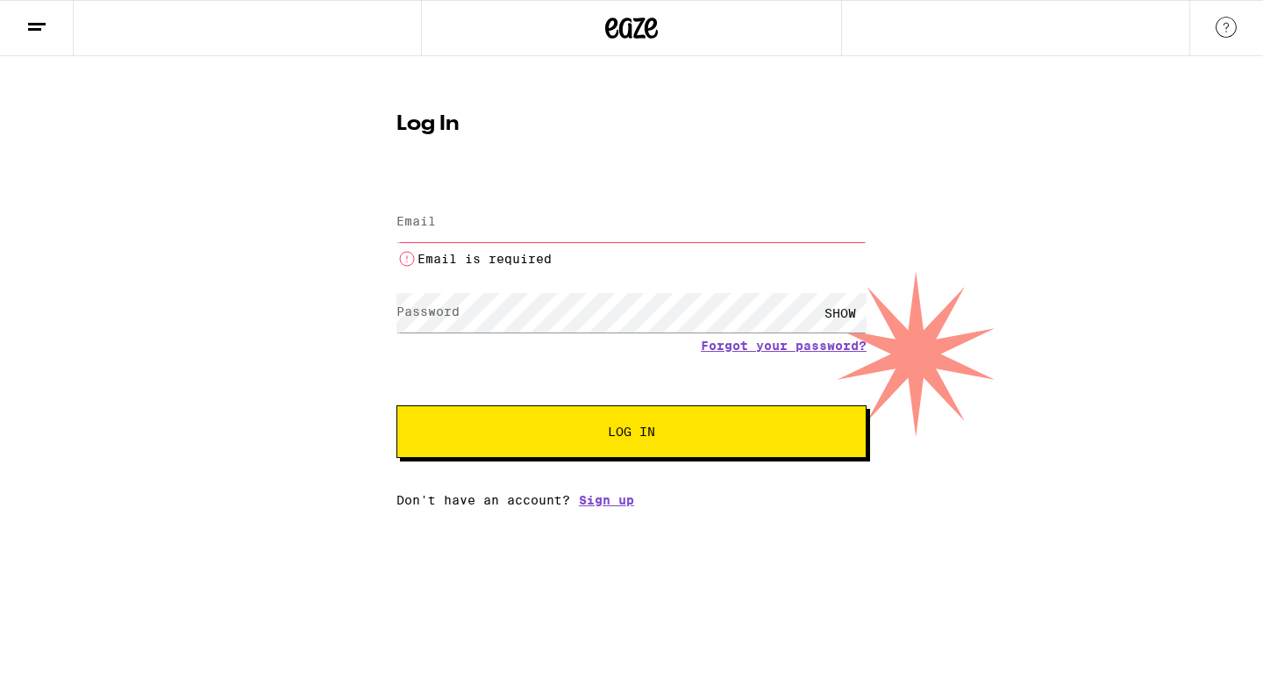
type input "jjbobowski@gmail.com"
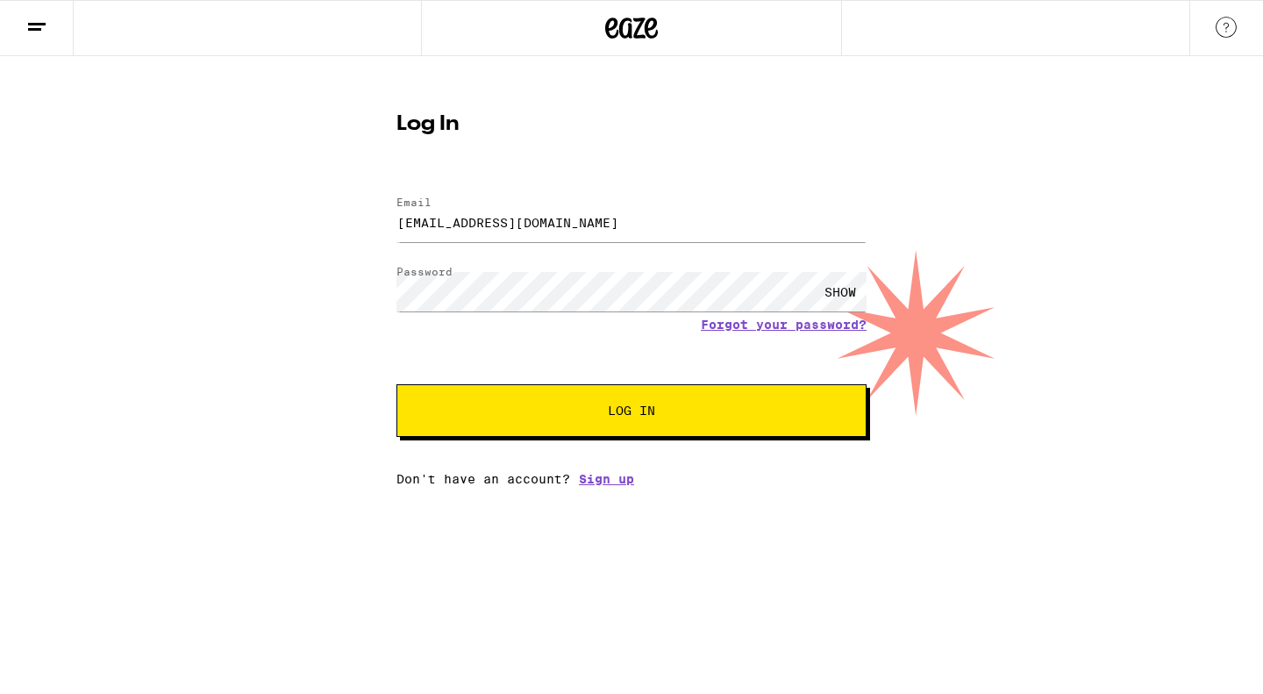
click at [588, 414] on span "Log In" at bounding box center [631, 410] width 328 height 12
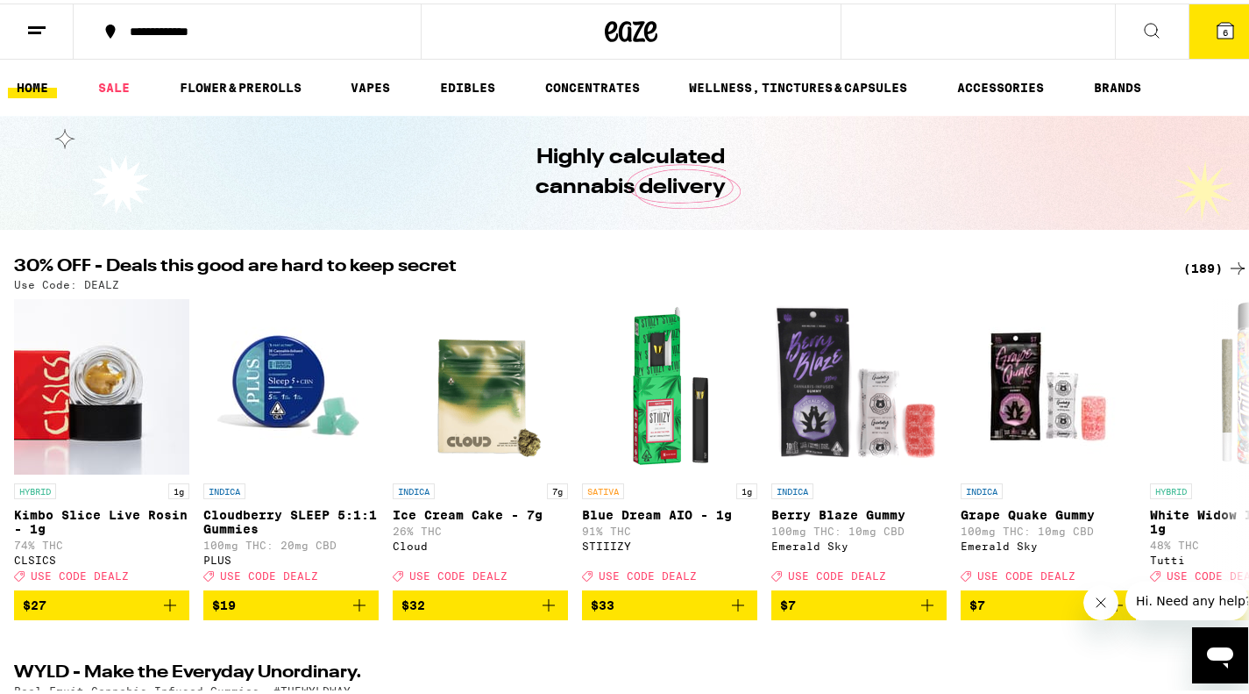
click at [1201, 35] on button "6" at bounding box center [1226, 28] width 74 height 54
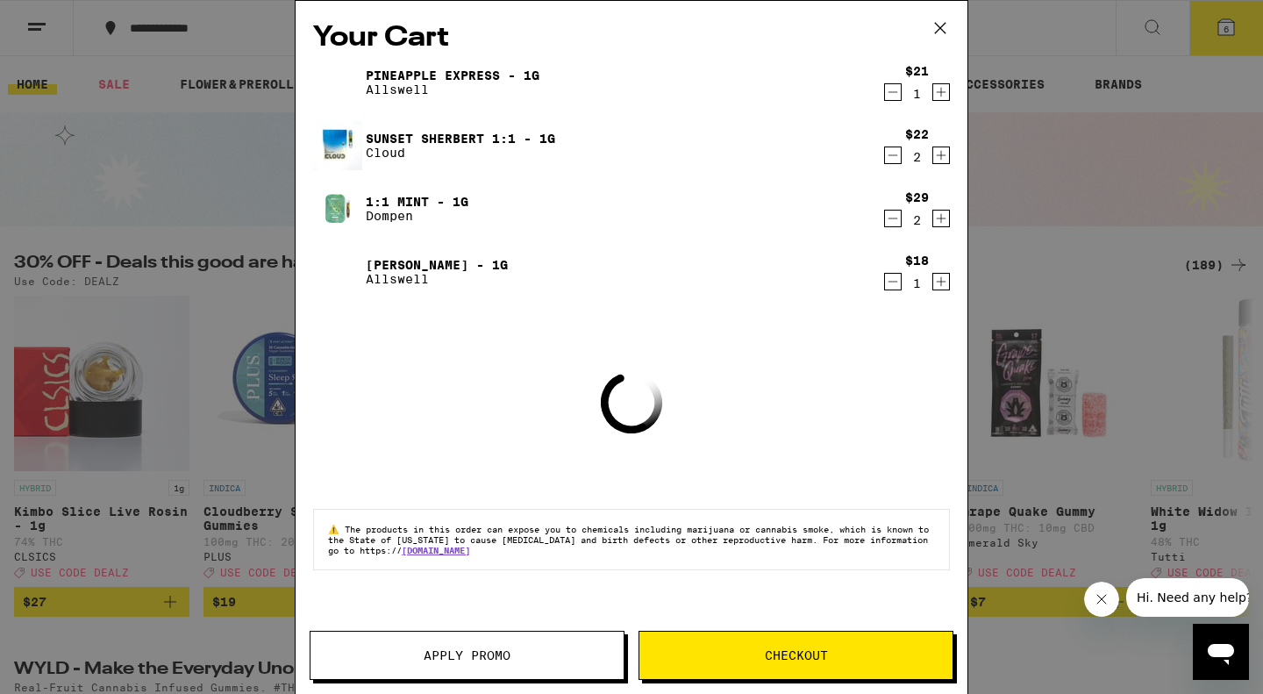
click at [516, 648] on button "Apply Promo" at bounding box center [467, 654] width 315 height 49
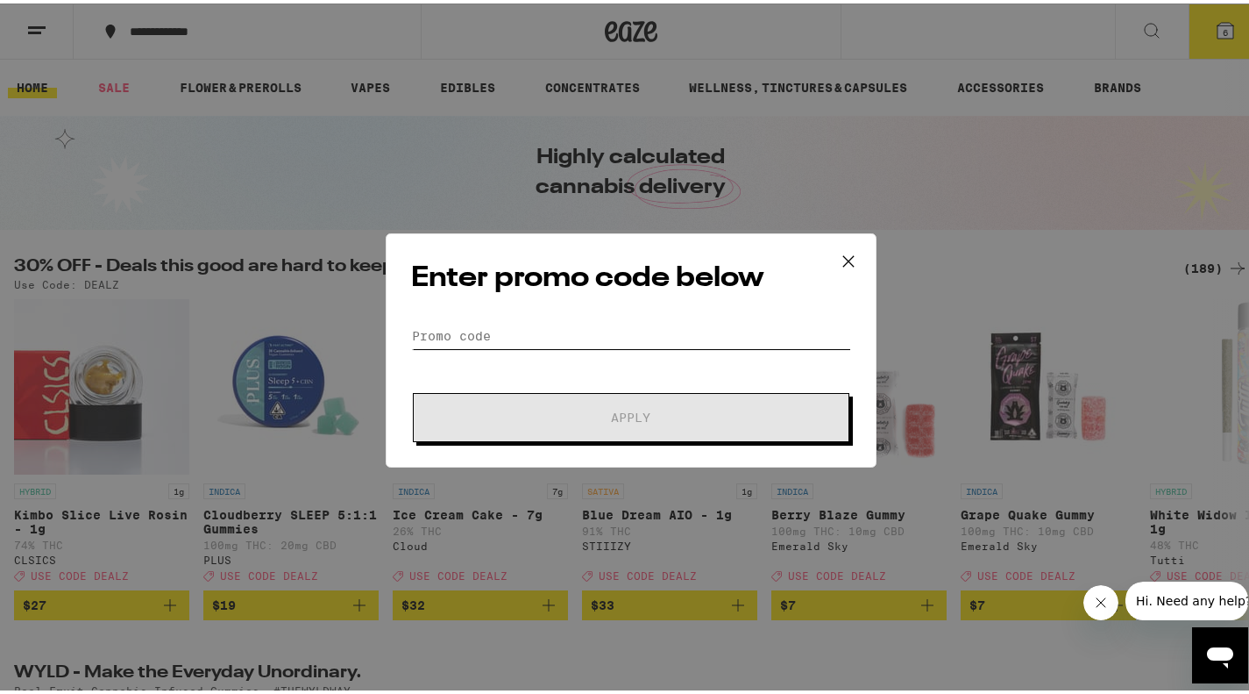
click at [462, 327] on input "Promo Code" at bounding box center [631, 332] width 440 height 26
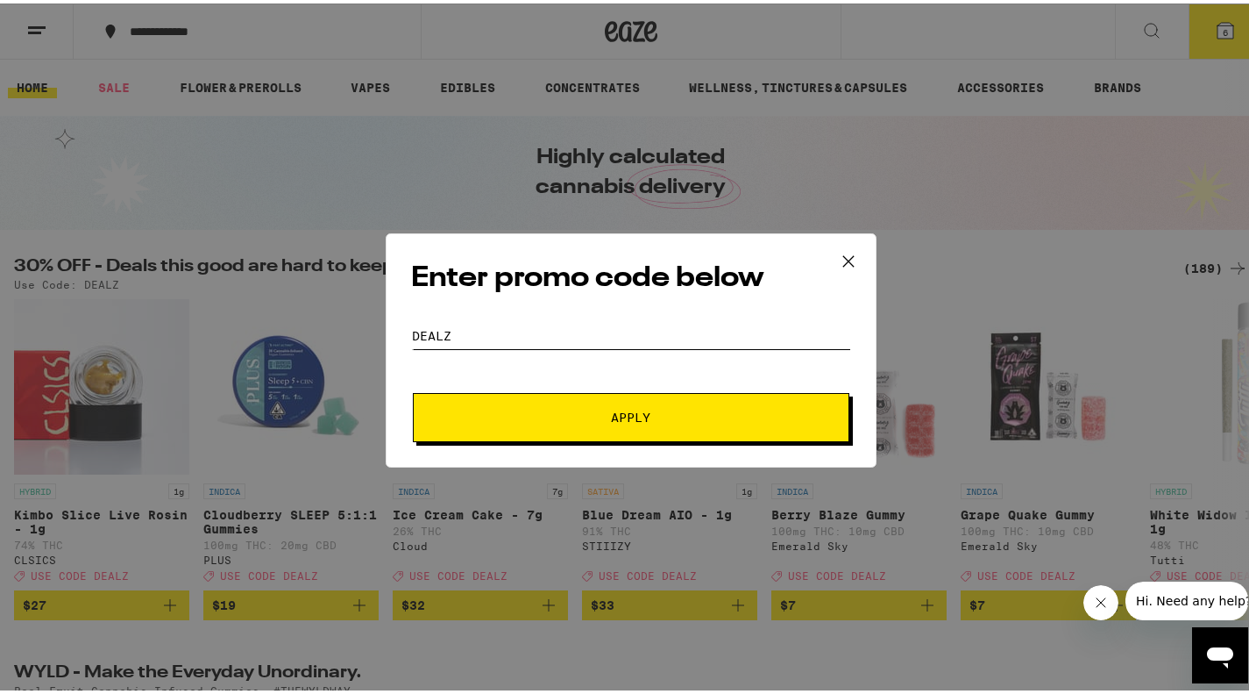
type input "DEALZ"
click at [579, 414] on span "Apply" at bounding box center [631, 414] width 316 height 12
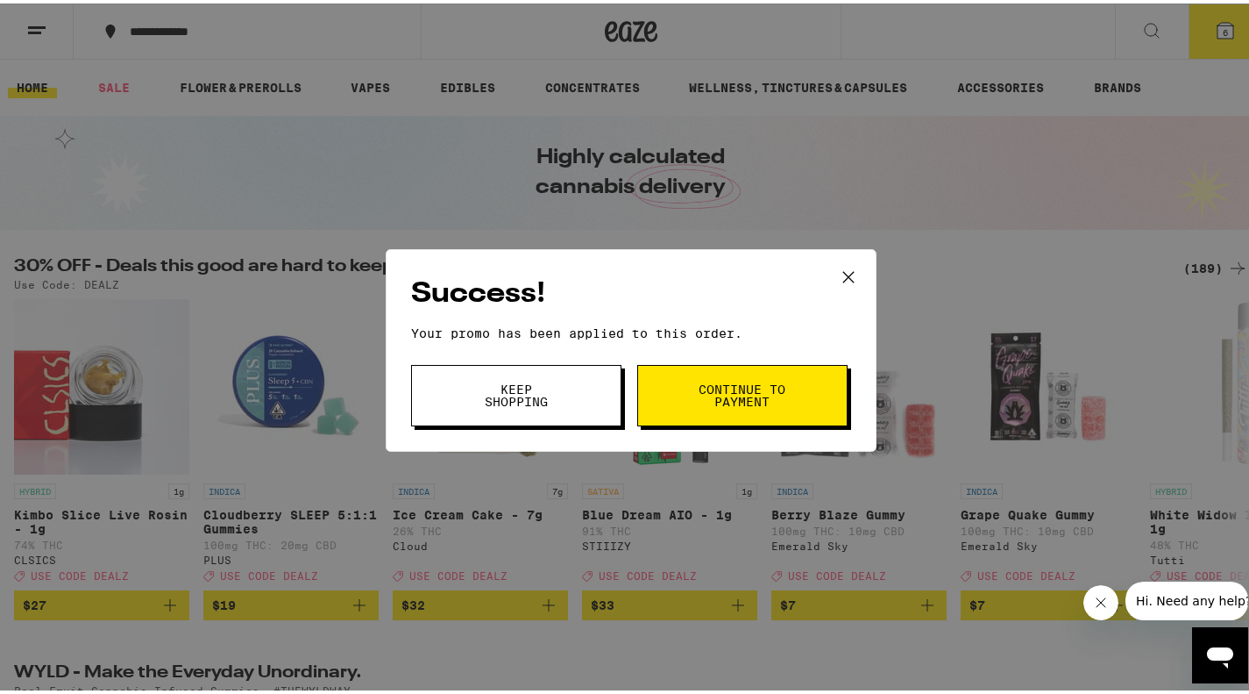
click at [723, 390] on span "Continue to payment" at bounding box center [742, 392] width 89 height 25
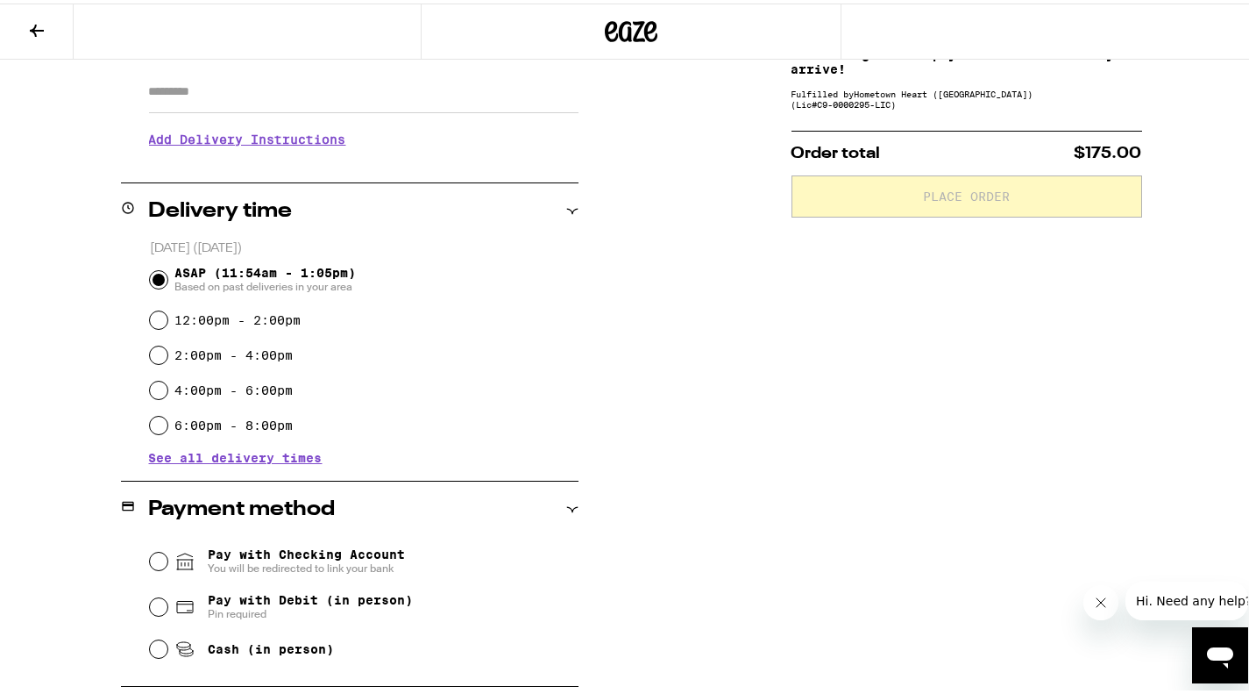
scroll to position [351, 0]
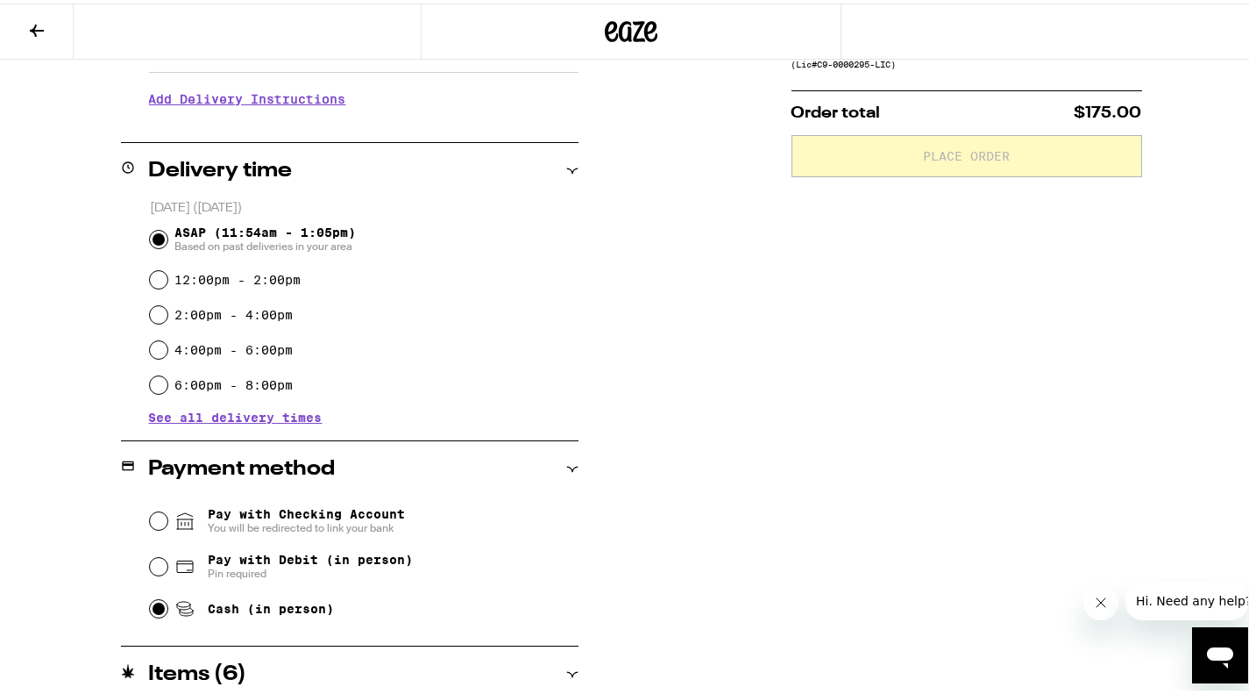
click at [158, 608] on input "Cash (in person)" at bounding box center [159, 605] width 18 height 18
radio input "true"
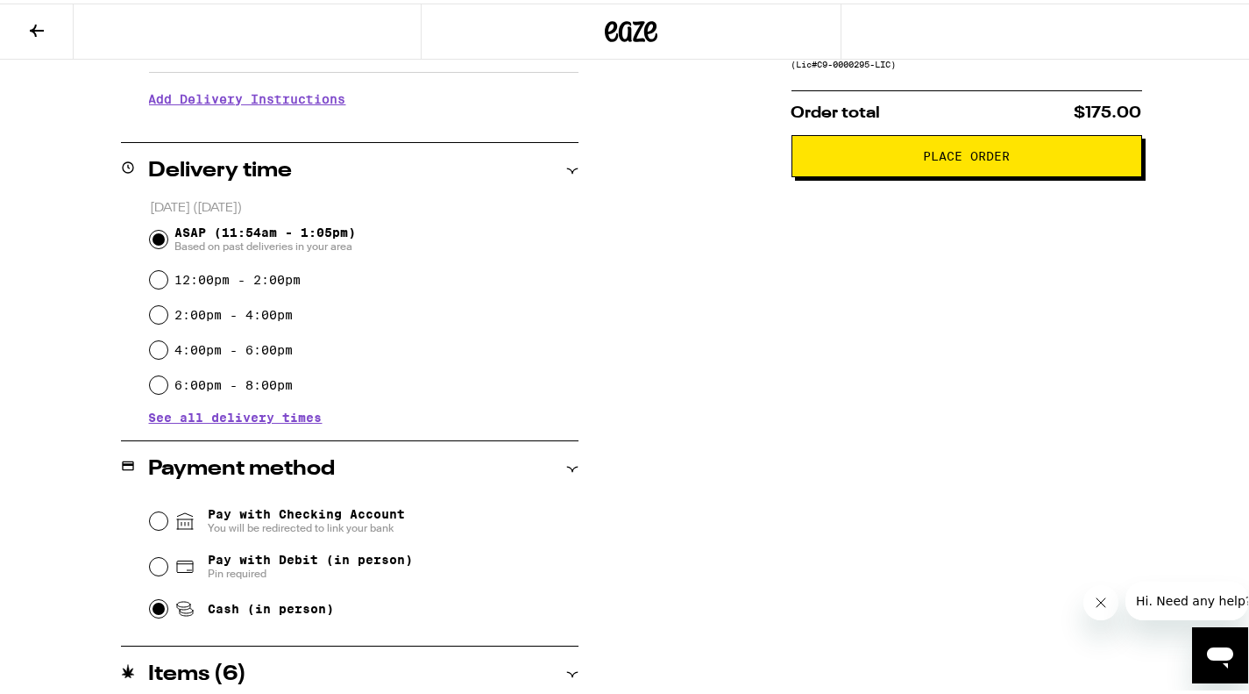
click at [891, 159] on span "Place Order" at bounding box center [967, 152] width 321 height 12
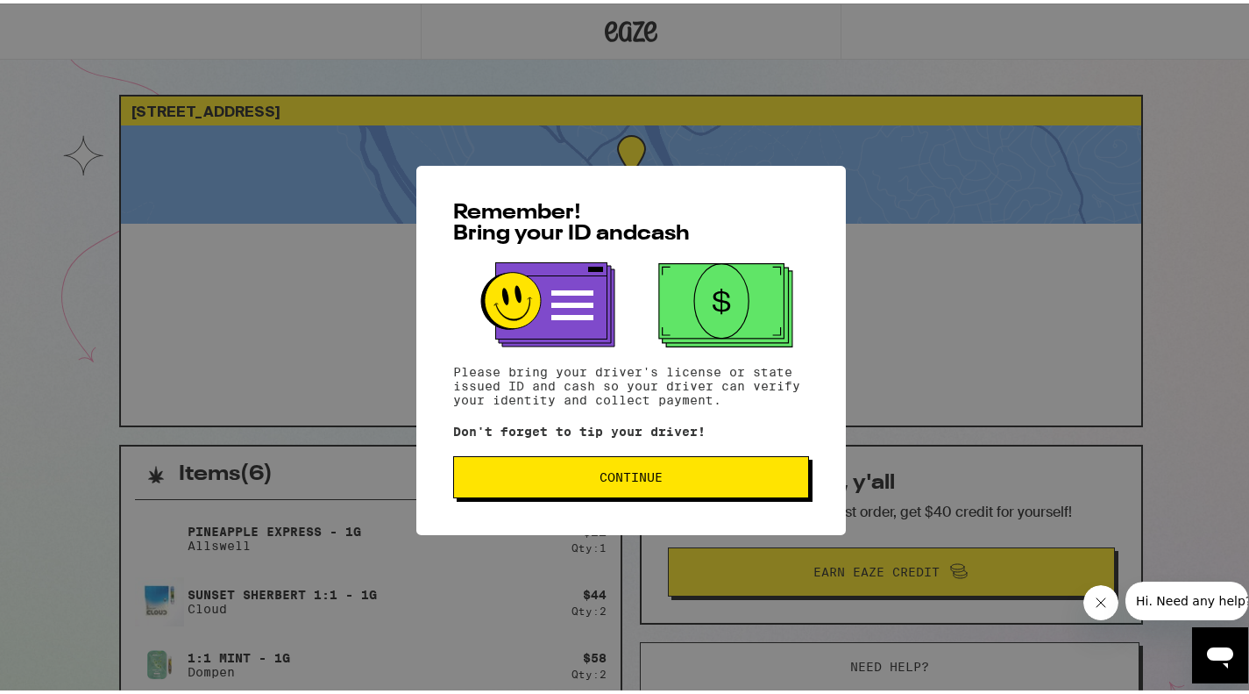
click at [643, 472] on span "Continue" at bounding box center [631, 473] width 63 height 12
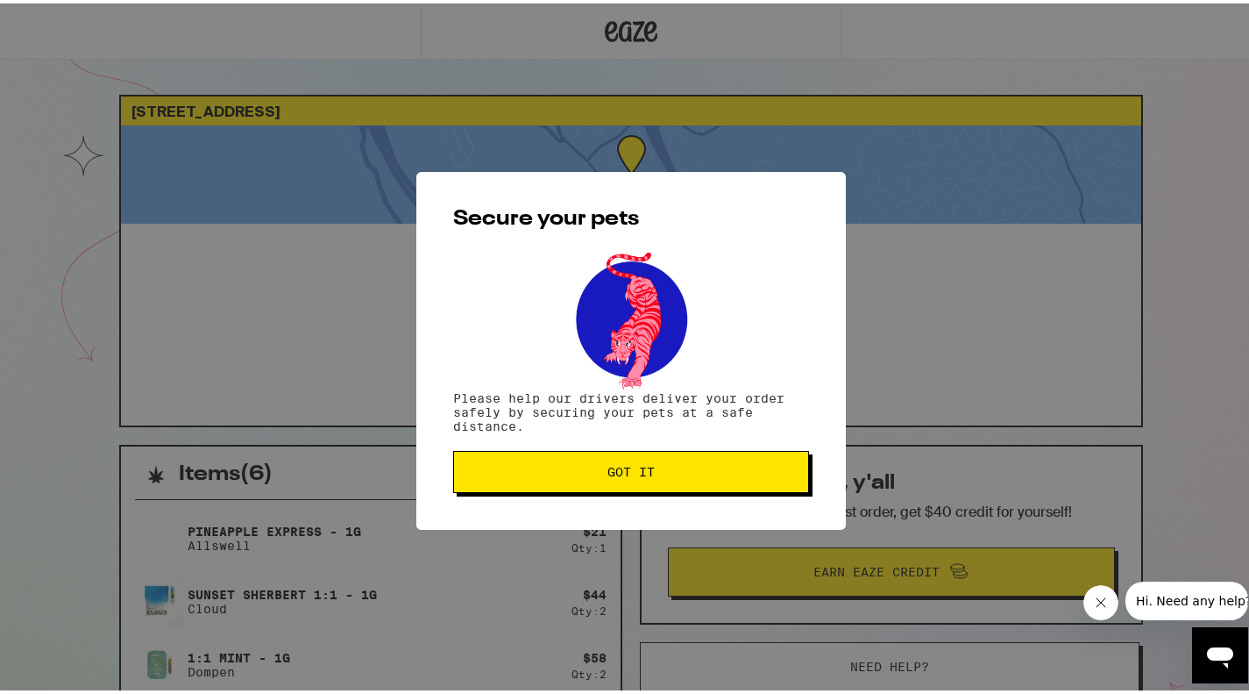
click at [647, 474] on span "Got it" at bounding box center [631, 468] width 47 height 12
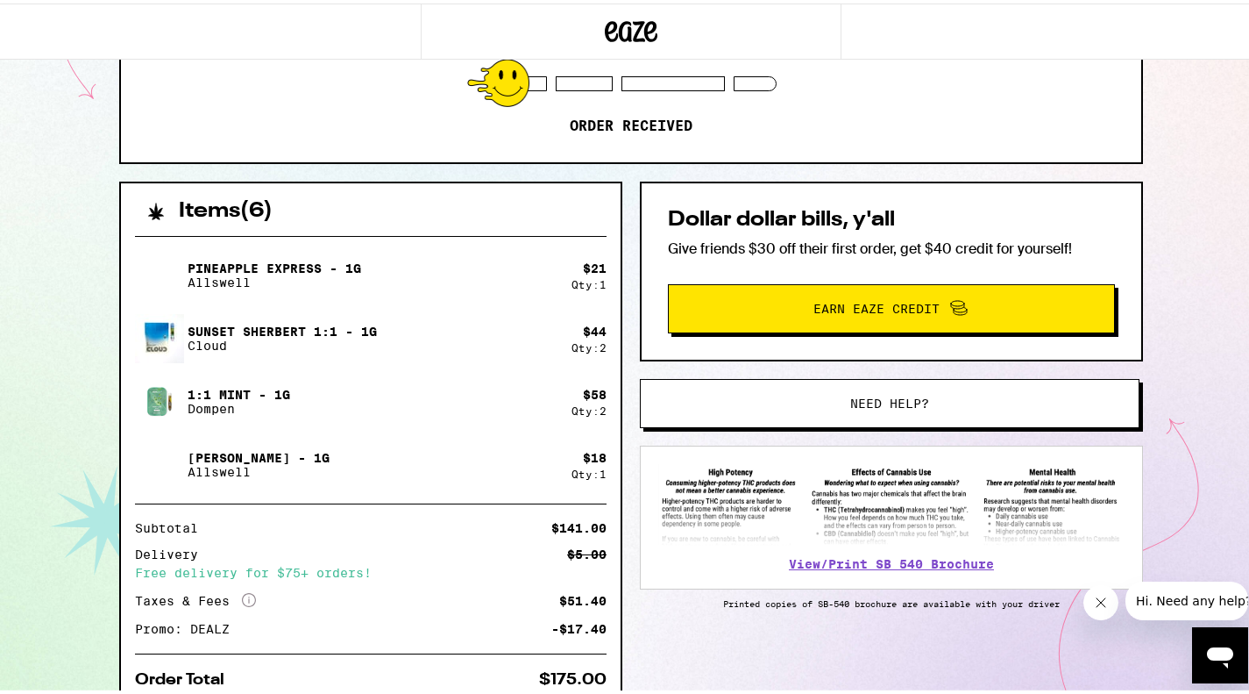
scroll to position [339, 0]
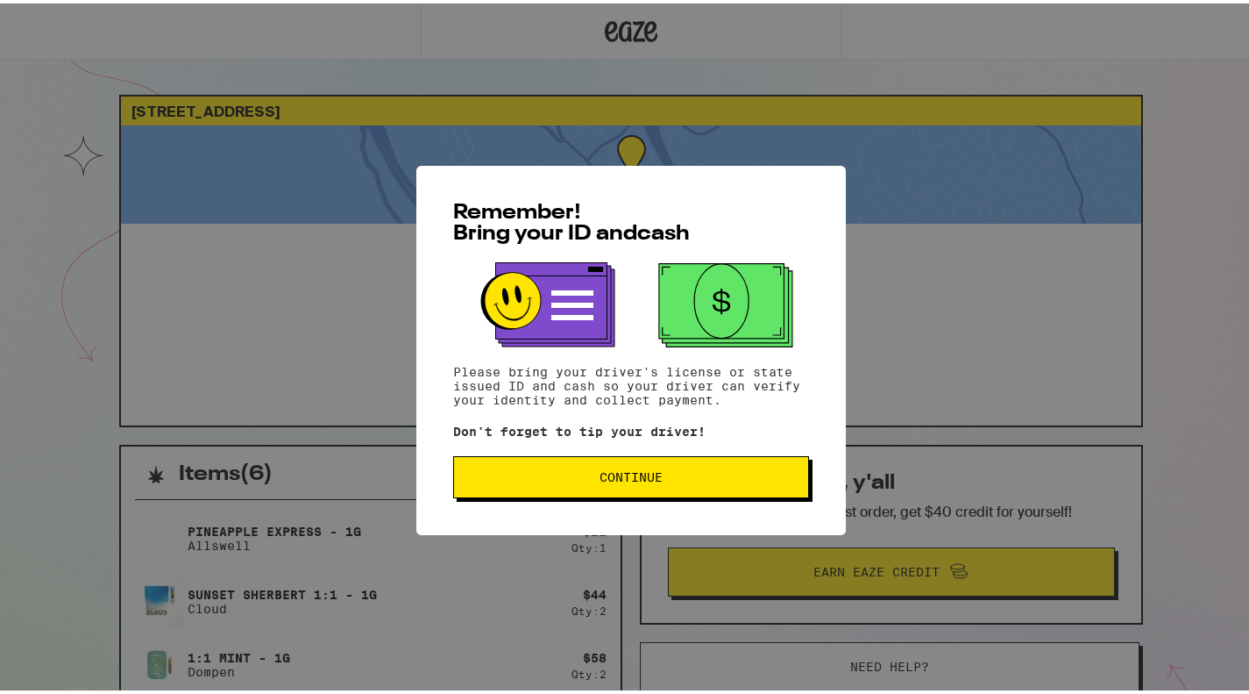
click at [652, 479] on span "Continue" at bounding box center [631, 473] width 63 height 12
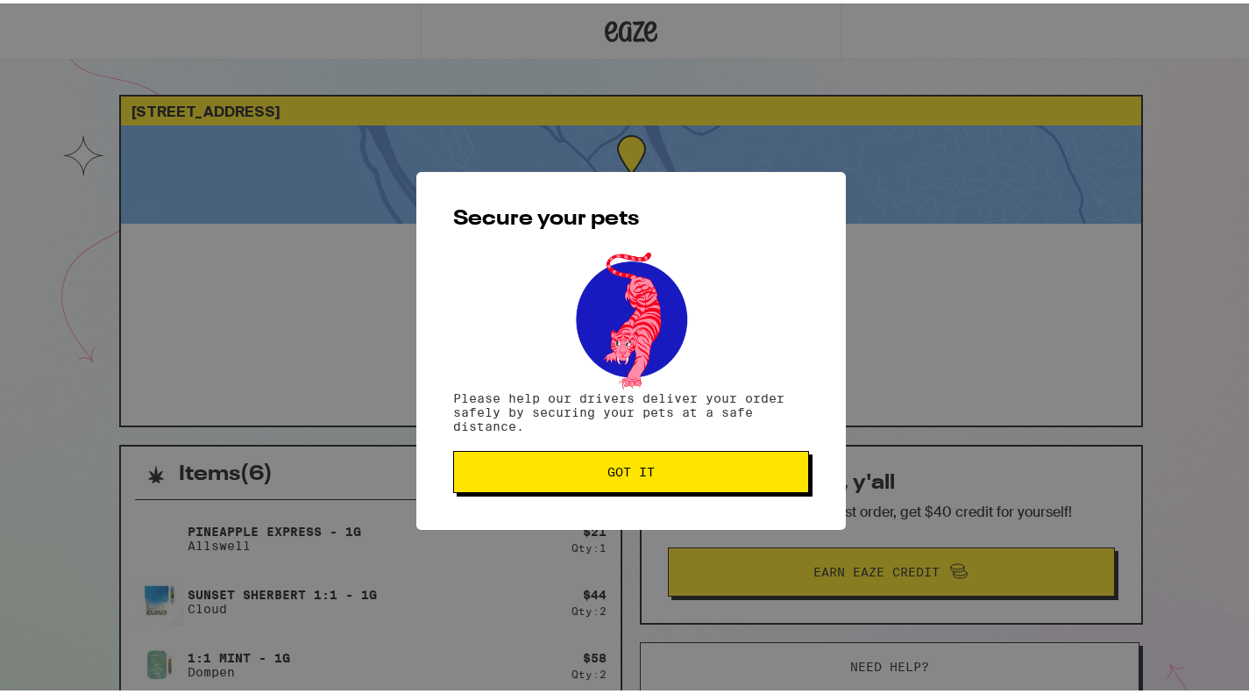
click at [634, 474] on span "Got it" at bounding box center [631, 468] width 47 height 12
